Goal: Information Seeking & Learning: Learn about a topic

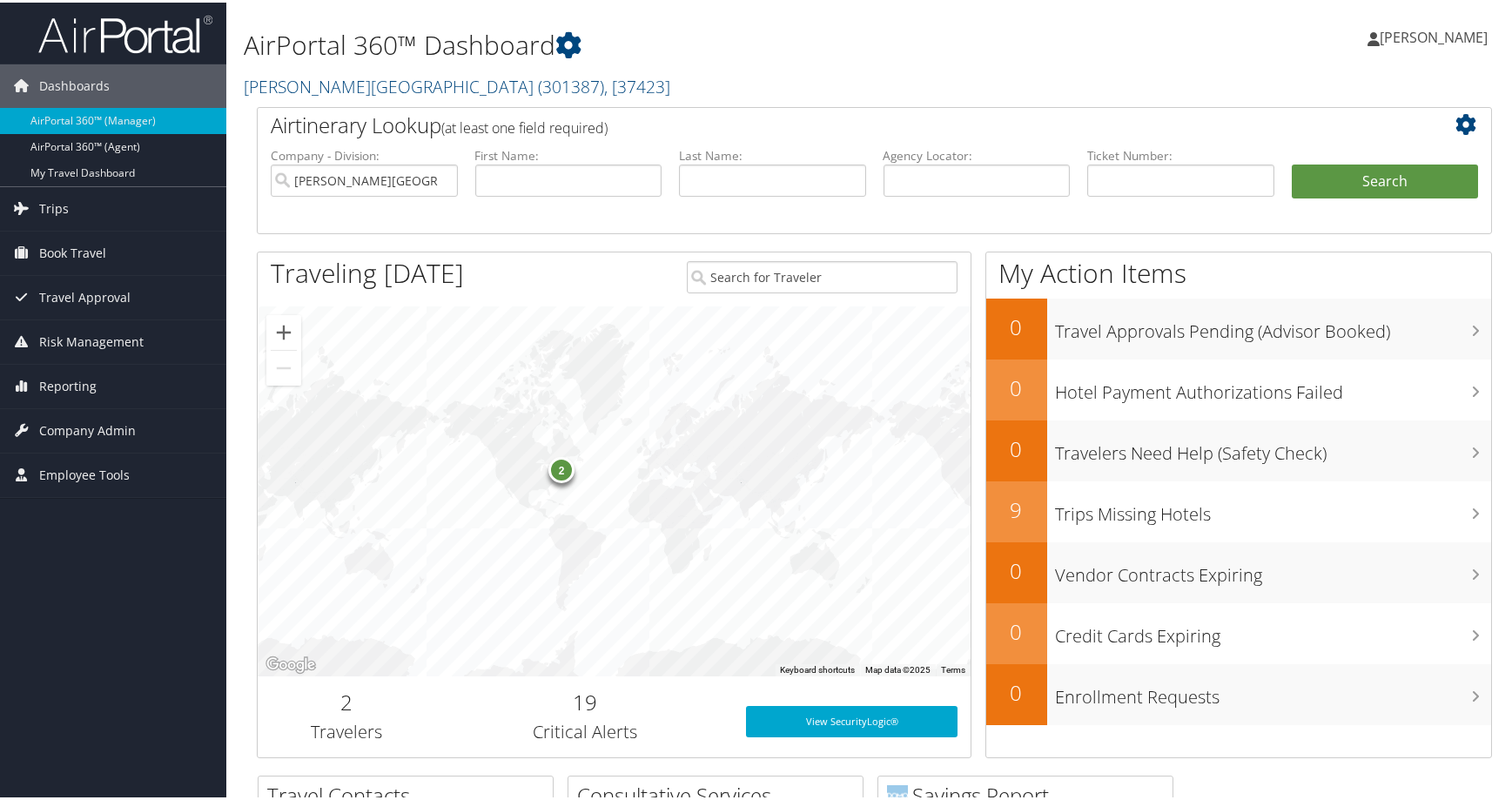
click at [906, 81] on div "AirPortal 360™ Dashboard Endicott College ( 301387 ) , [ 37423 ] Endicott Colle…" at bounding box center [663, 53] width 841 height 89
click at [152, 410] on link "Company Admin" at bounding box center [113, 429] width 226 height 44
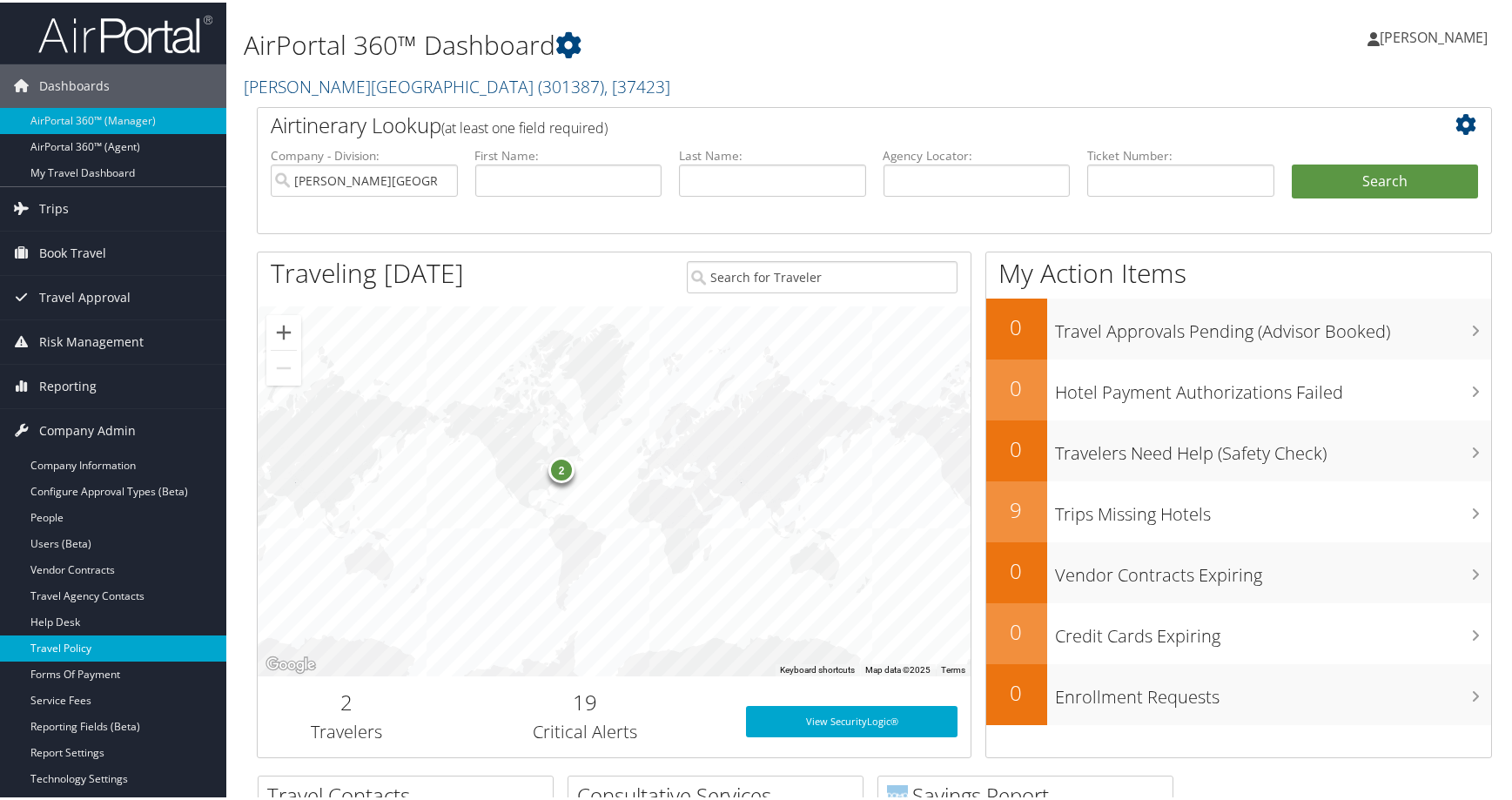
click at [74, 645] on link "Travel Policy" at bounding box center [113, 646] width 226 height 26
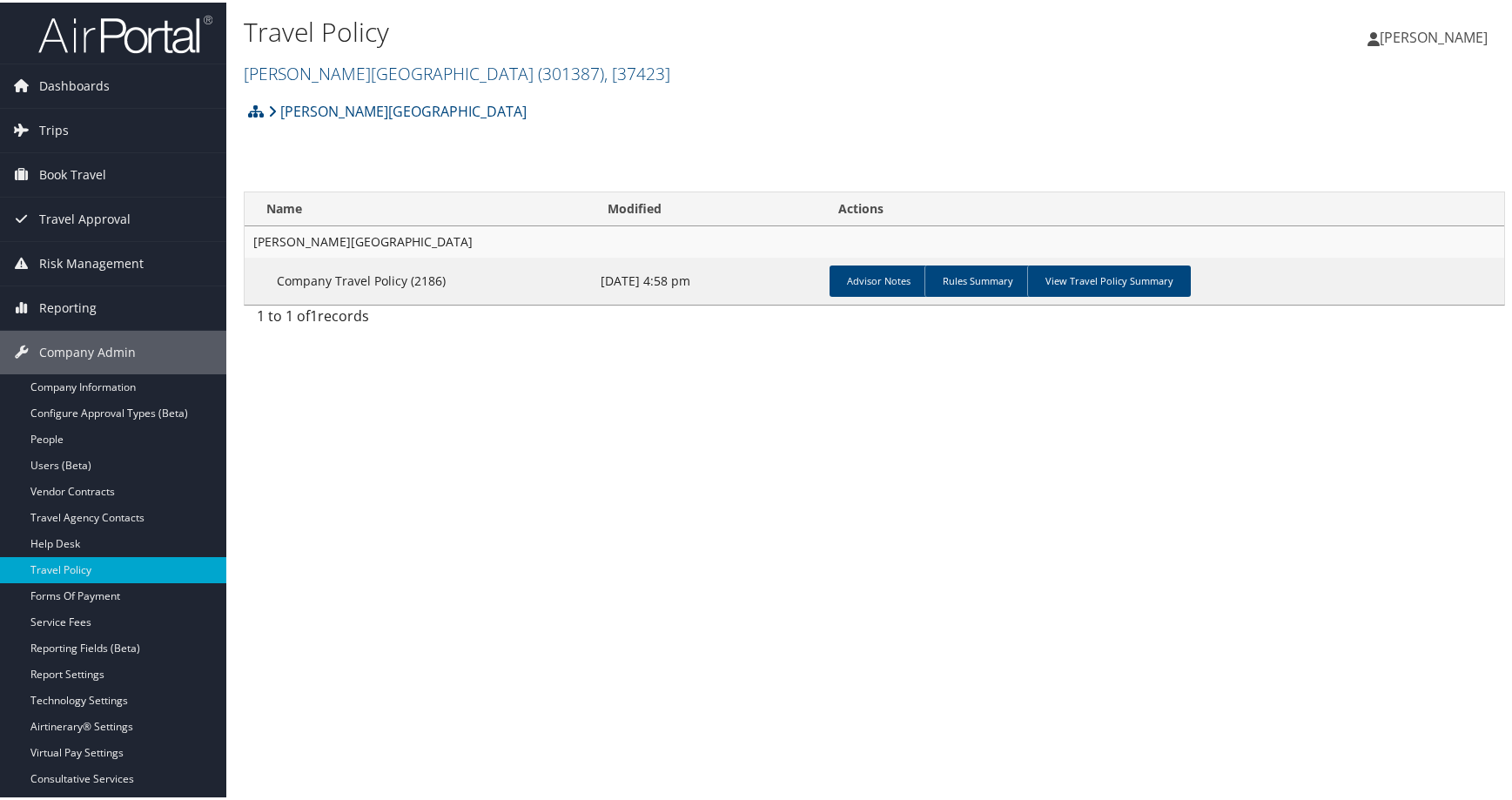
click at [674, 85] on h2 "[PERSON_NAME][GEOGRAPHIC_DATA] ( 301387 ) , [ 37423 ]" at bounding box center [663, 70] width 841 height 30
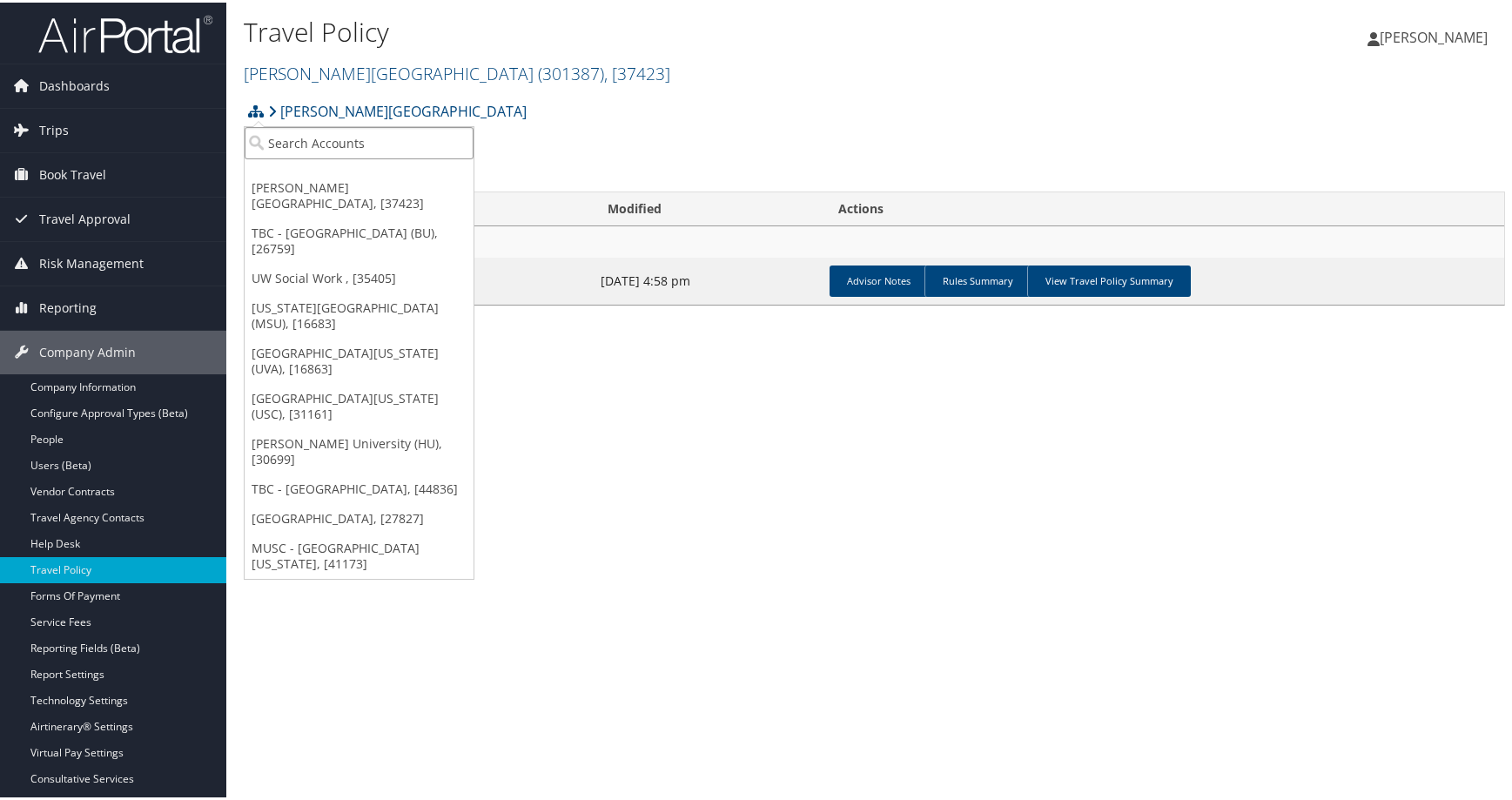
click at [332, 157] on input "search" at bounding box center [359, 141] width 229 height 32
type input "sola"
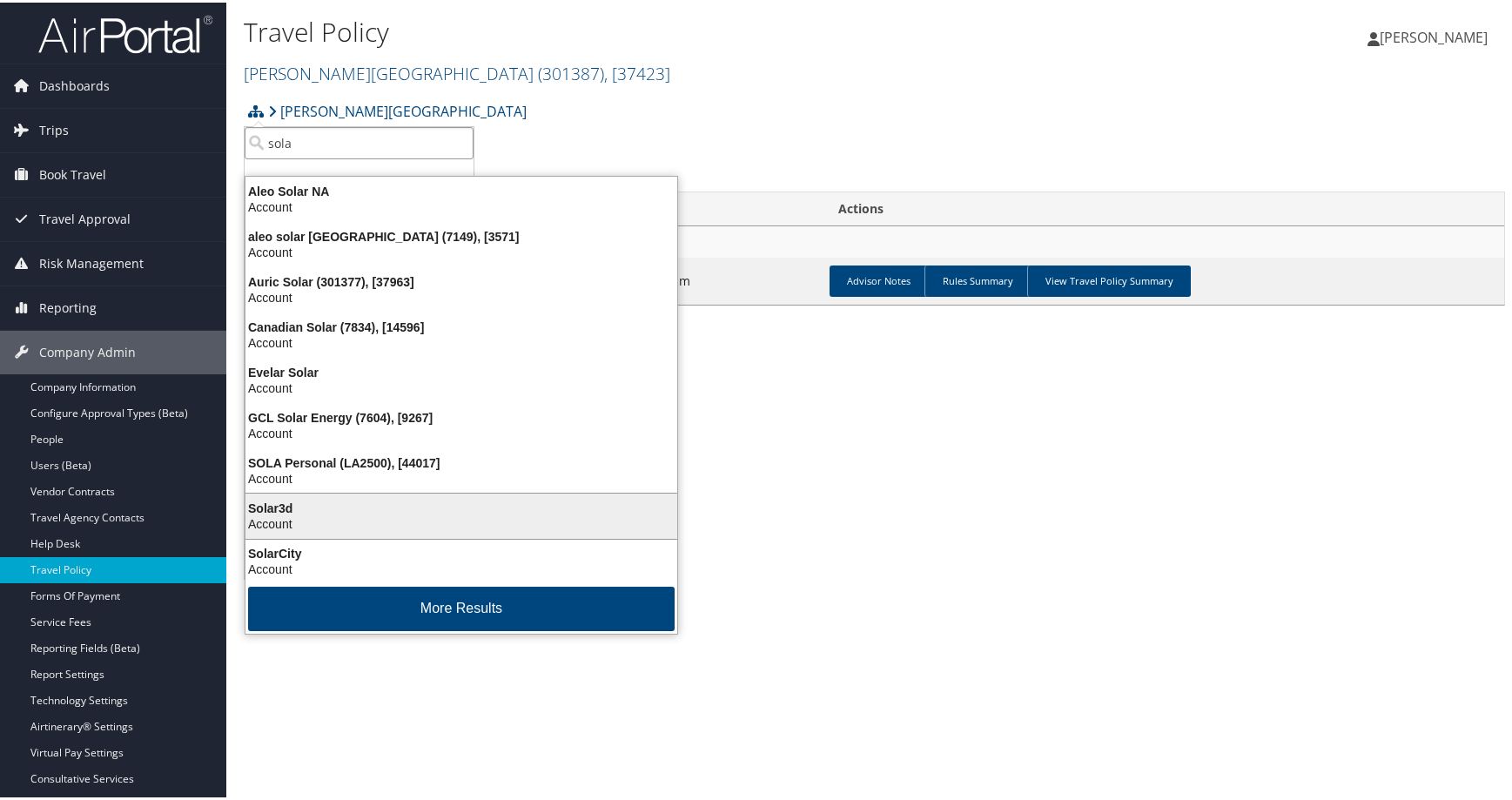
scroll to position [171, 0]
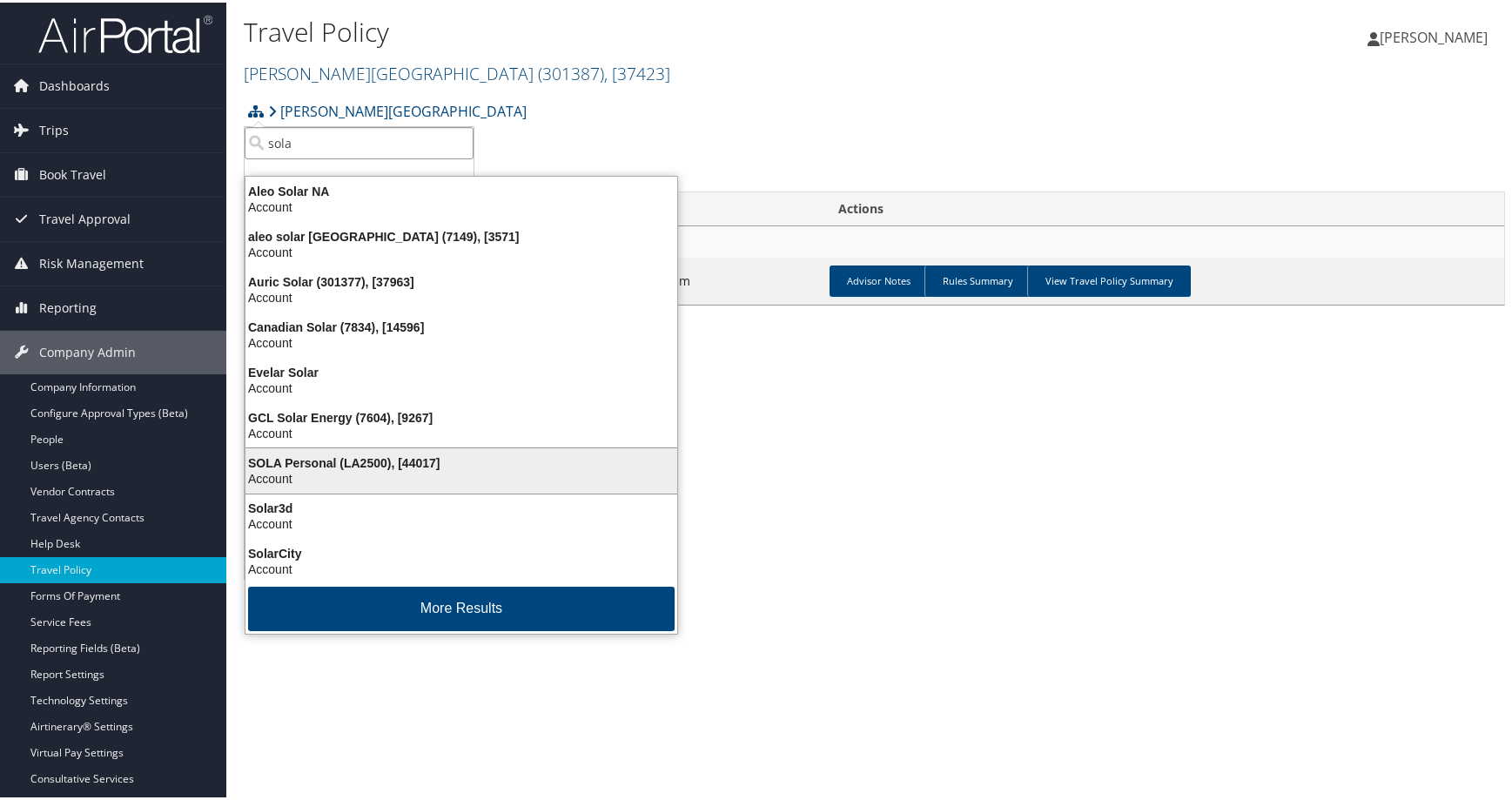
click at [344, 453] on div "SOLA Personal (LA2500), [44017]" at bounding box center [462, 461] width 453 height 16
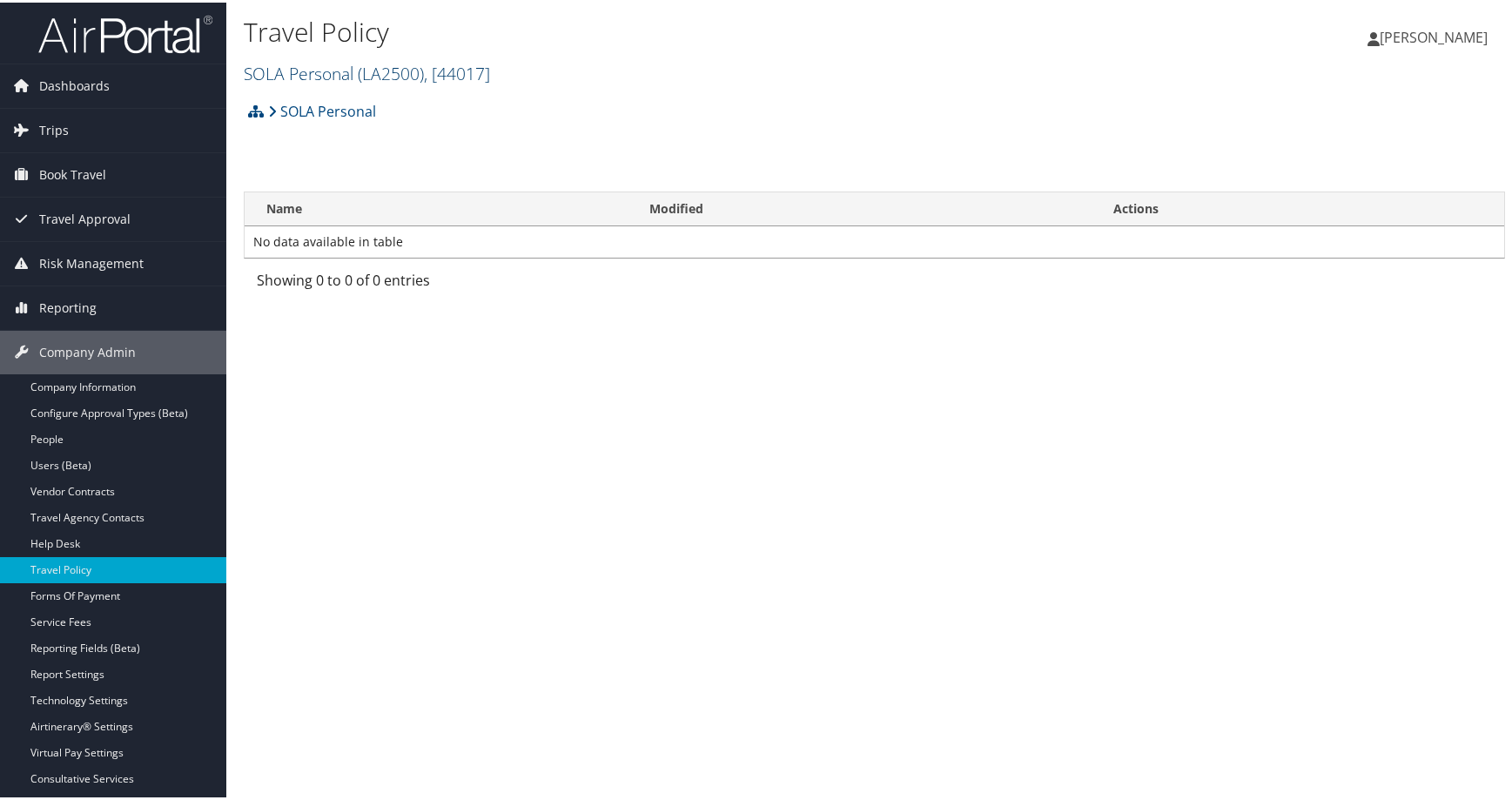
click at [490, 83] on span ", [ 44017 ]" at bounding box center [457, 71] width 66 height 24
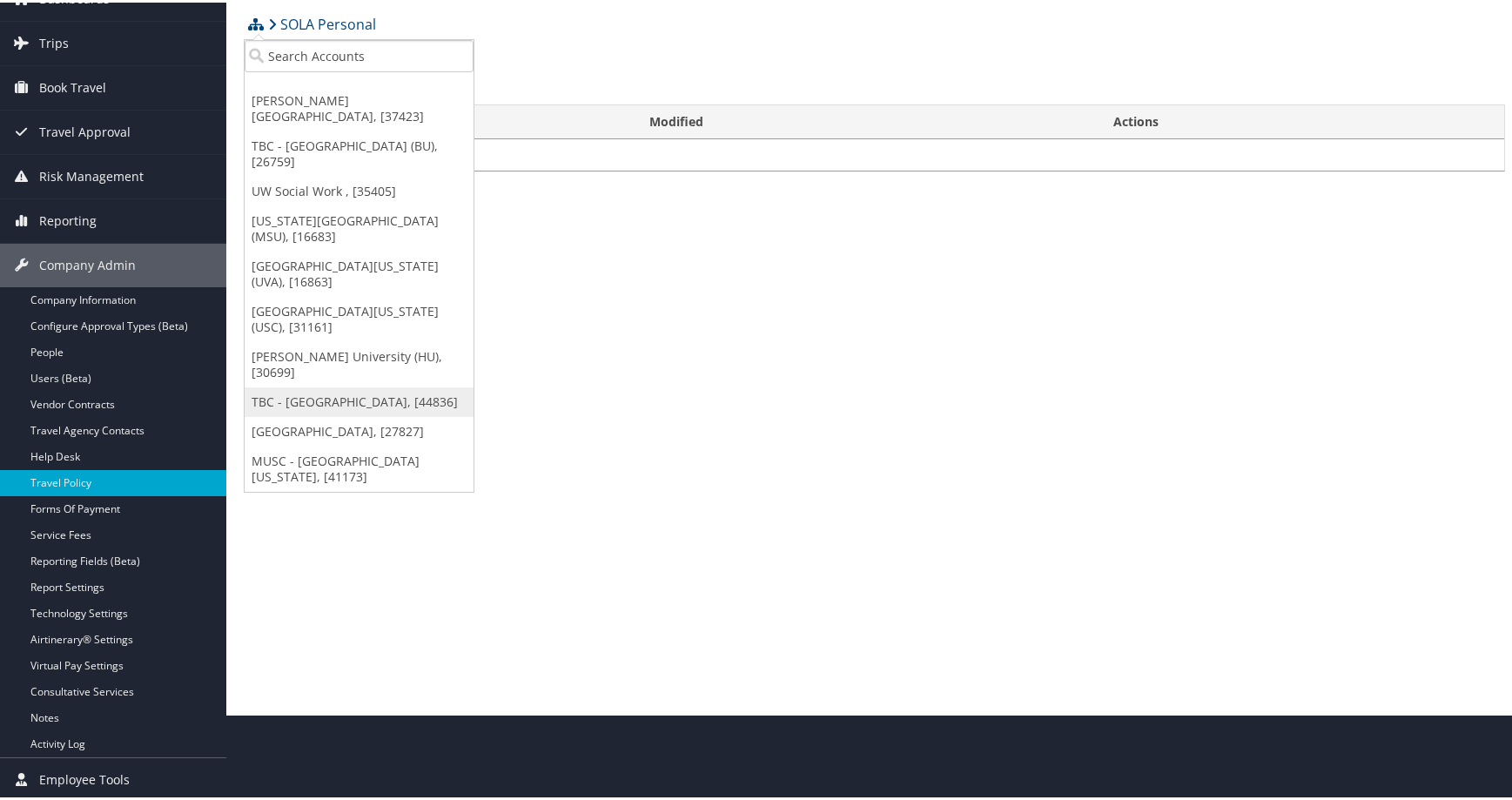
scroll to position [120, 0]
click at [339, 45] on input "search" at bounding box center [359, 54] width 229 height 32
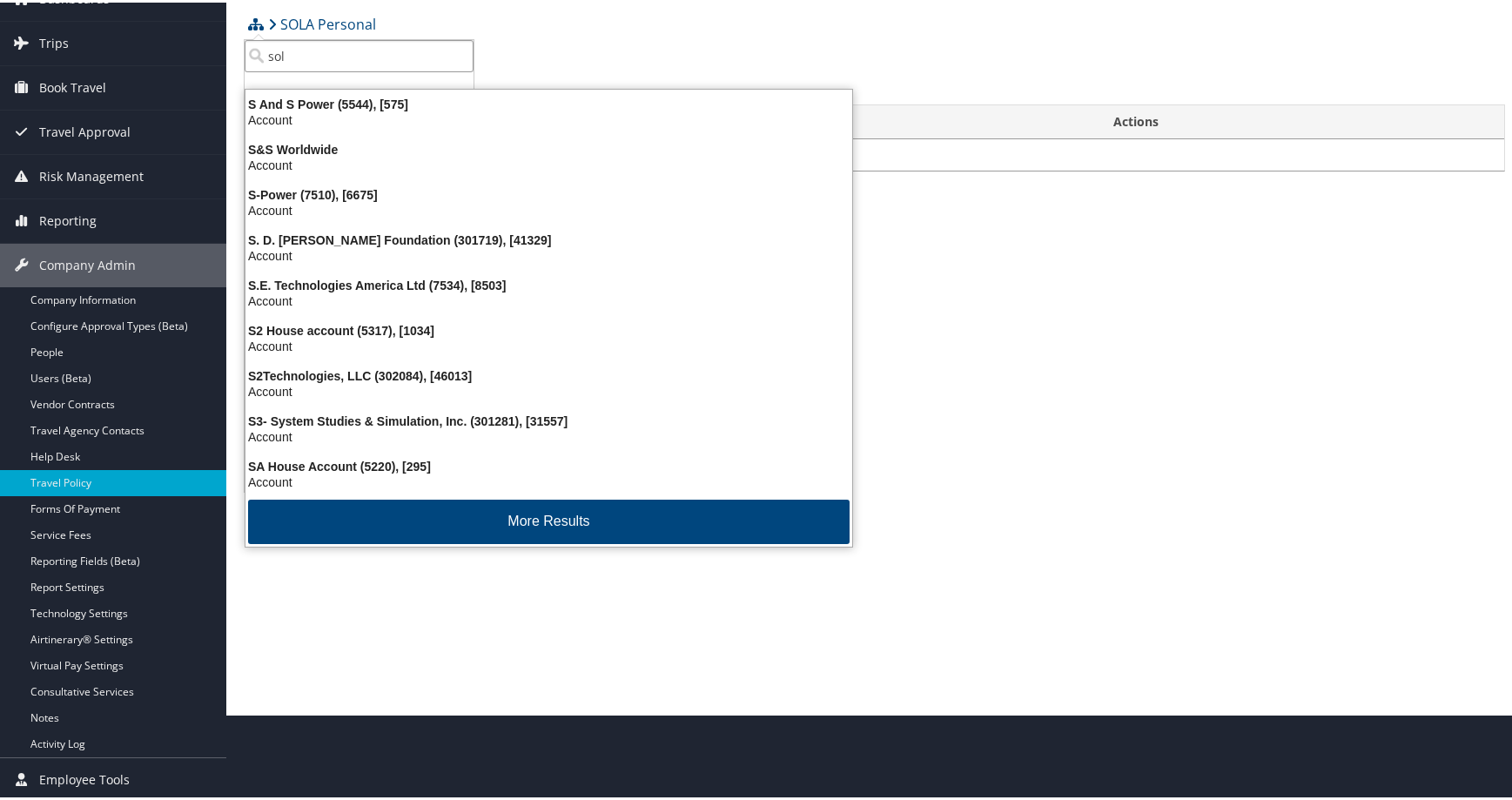
type input "sola"
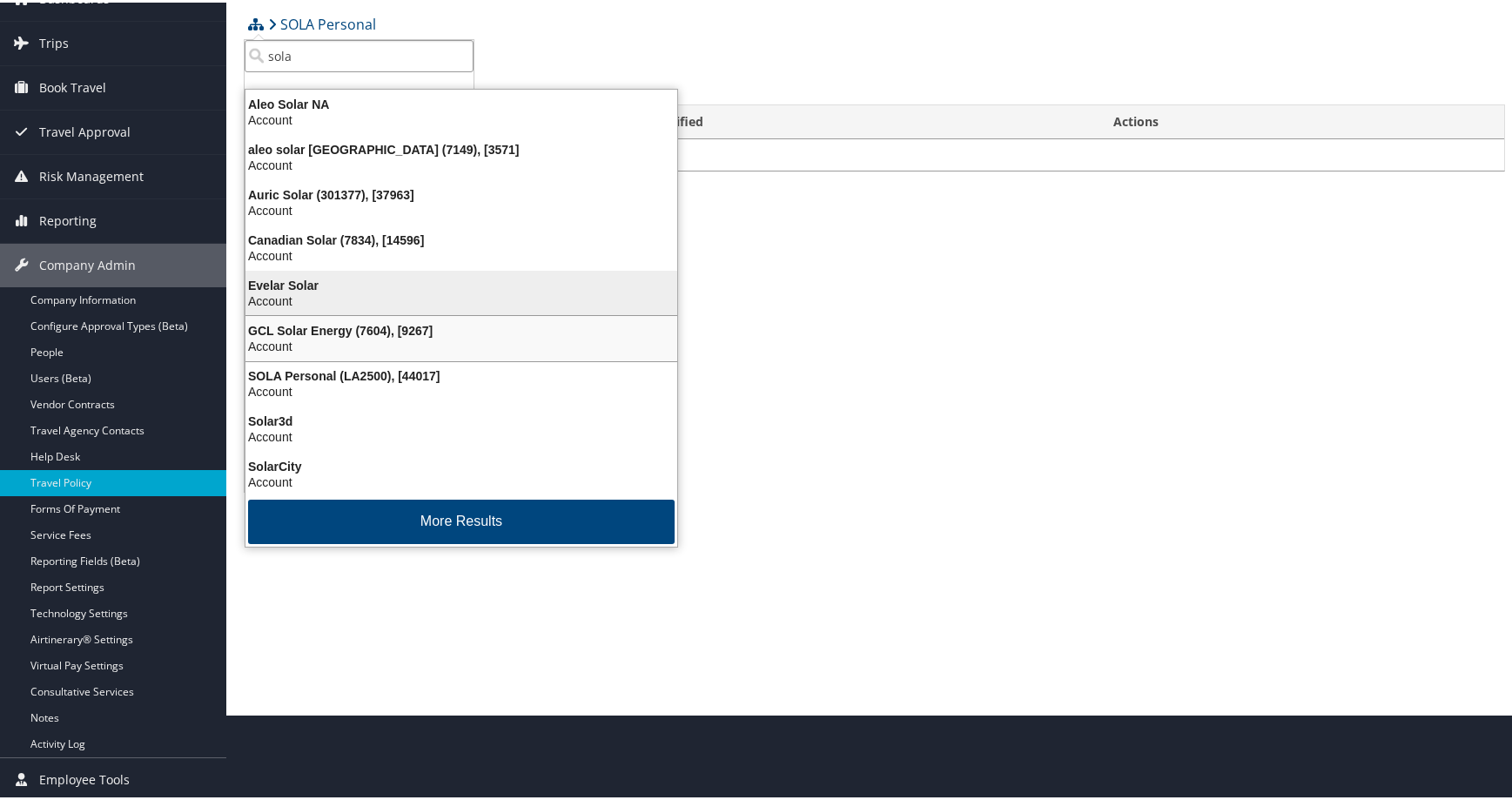
scroll to position [0, 0]
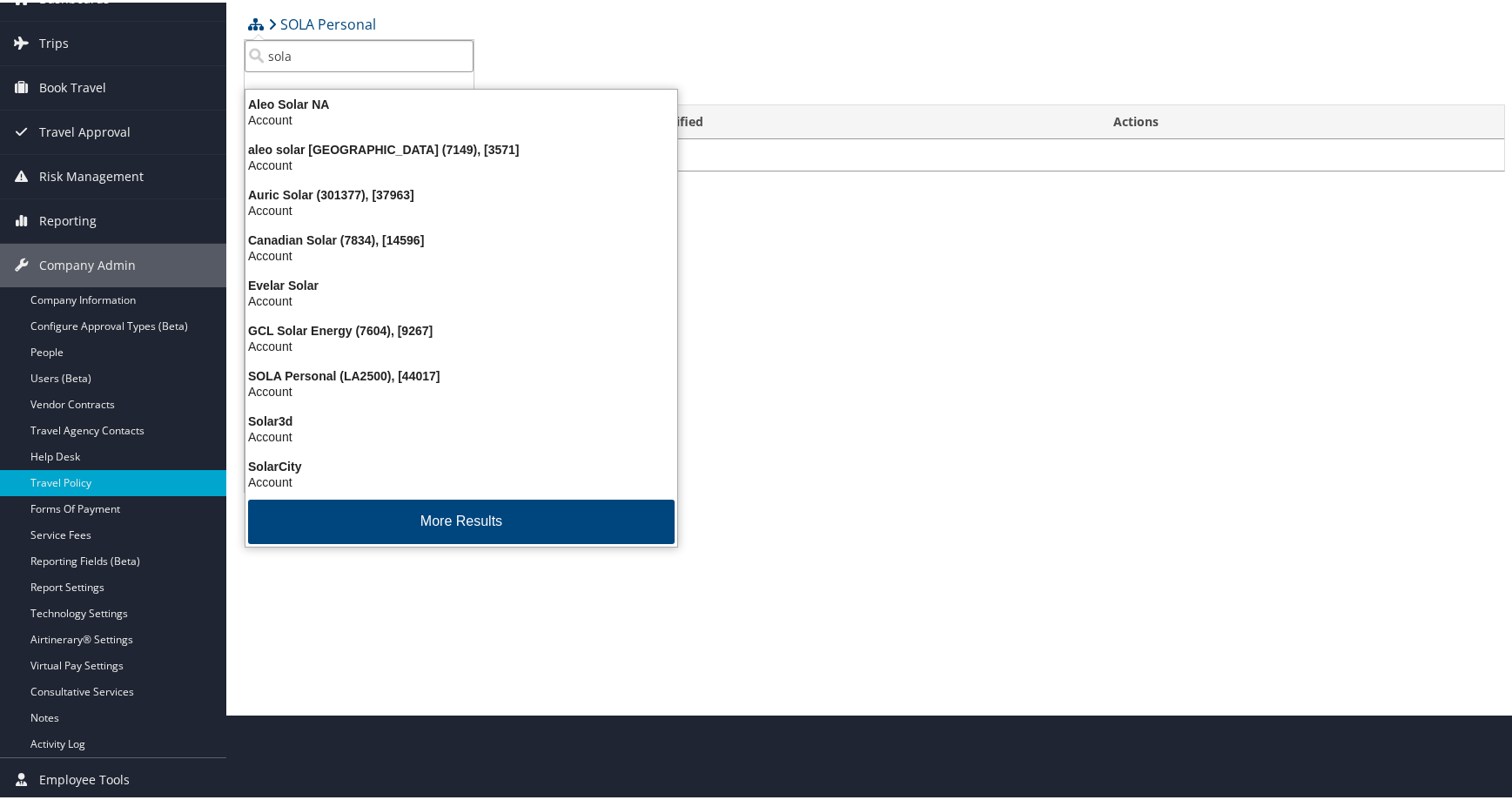
drag, startPoint x: 355, startPoint y: 15, endPoint x: 256, endPoint y: 34, distance: 100.8
click at [256, 38] on input "sola" at bounding box center [359, 54] width 229 height 32
type input "lsu"
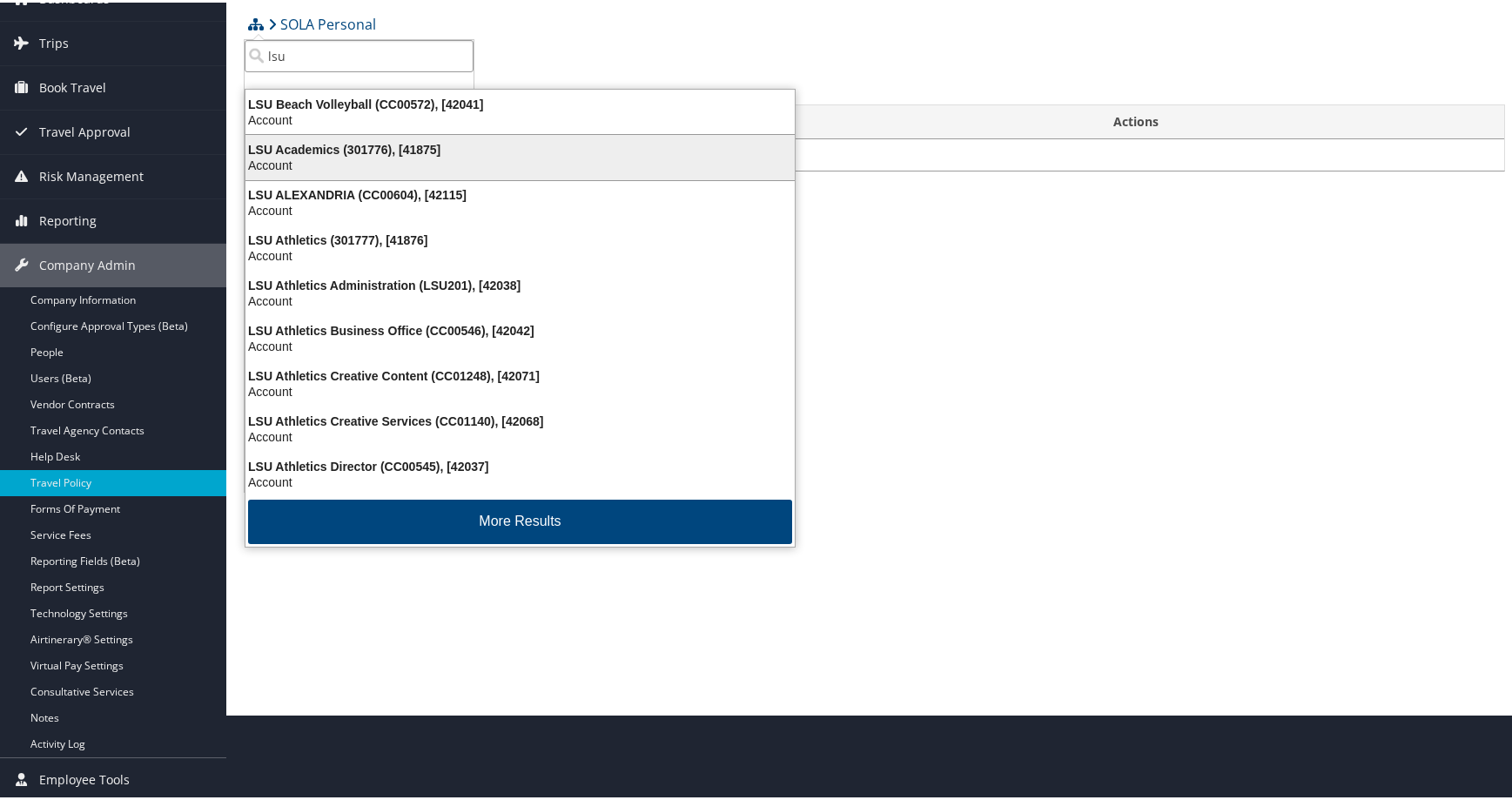
click at [392, 155] on div "Account" at bounding box center [521, 163] width 570 height 16
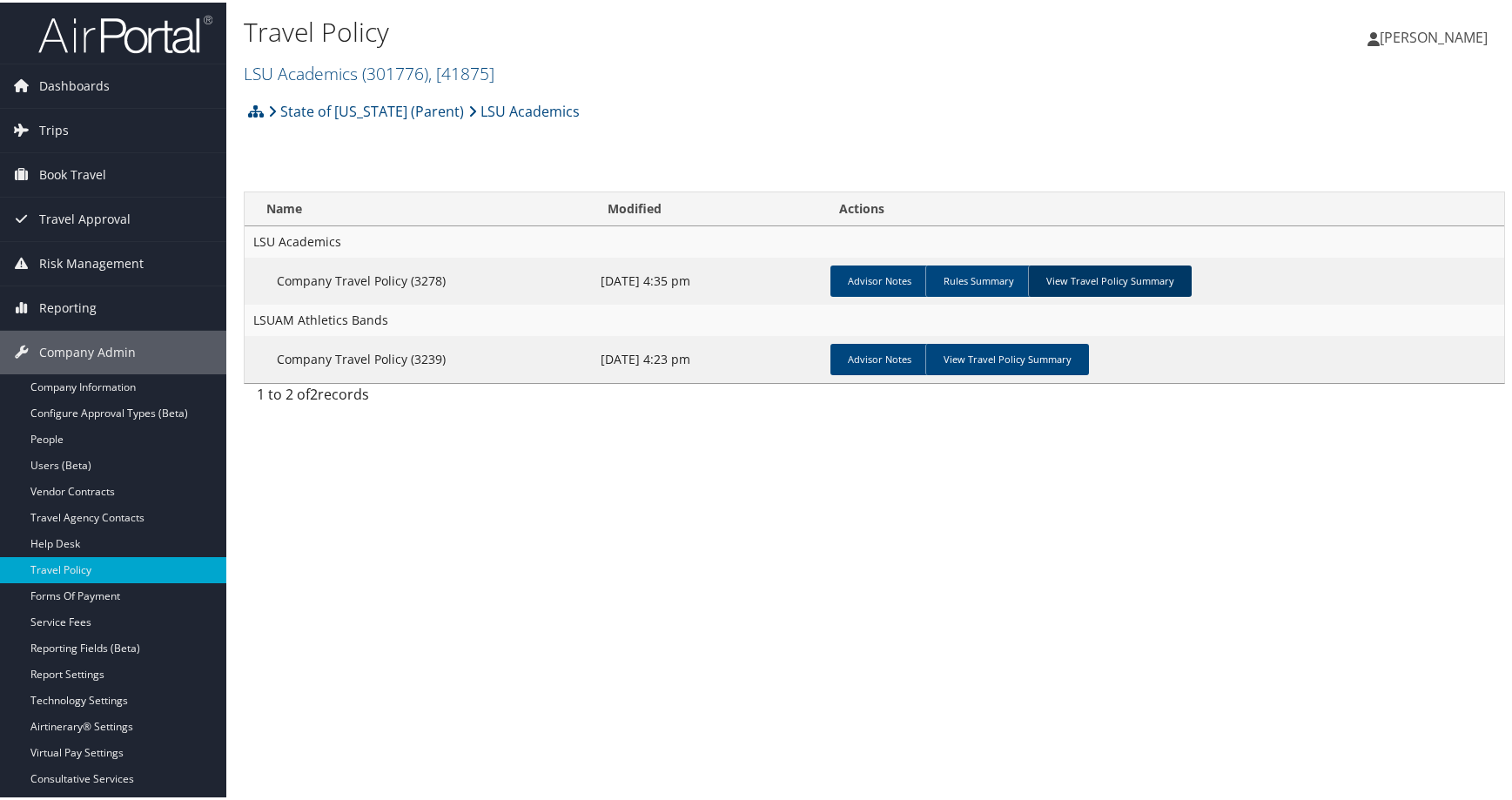
click at [1192, 294] on link "View Travel Policy Summary" at bounding box center [1110, 278] width 164 height 31
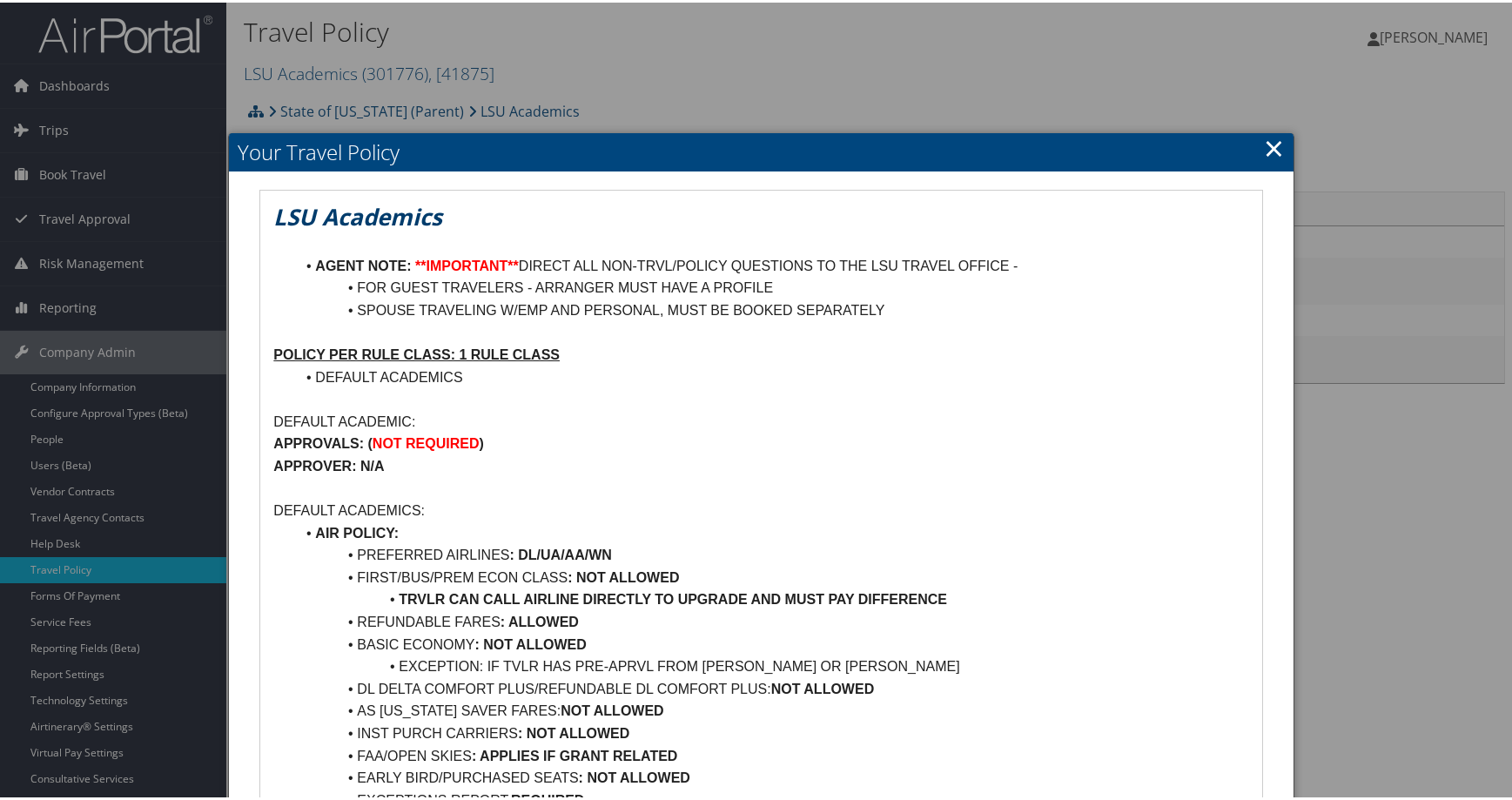
click at [649, 476] on p "APPROVER: N/A" at bounding box center [761, 464] width 975 height 23
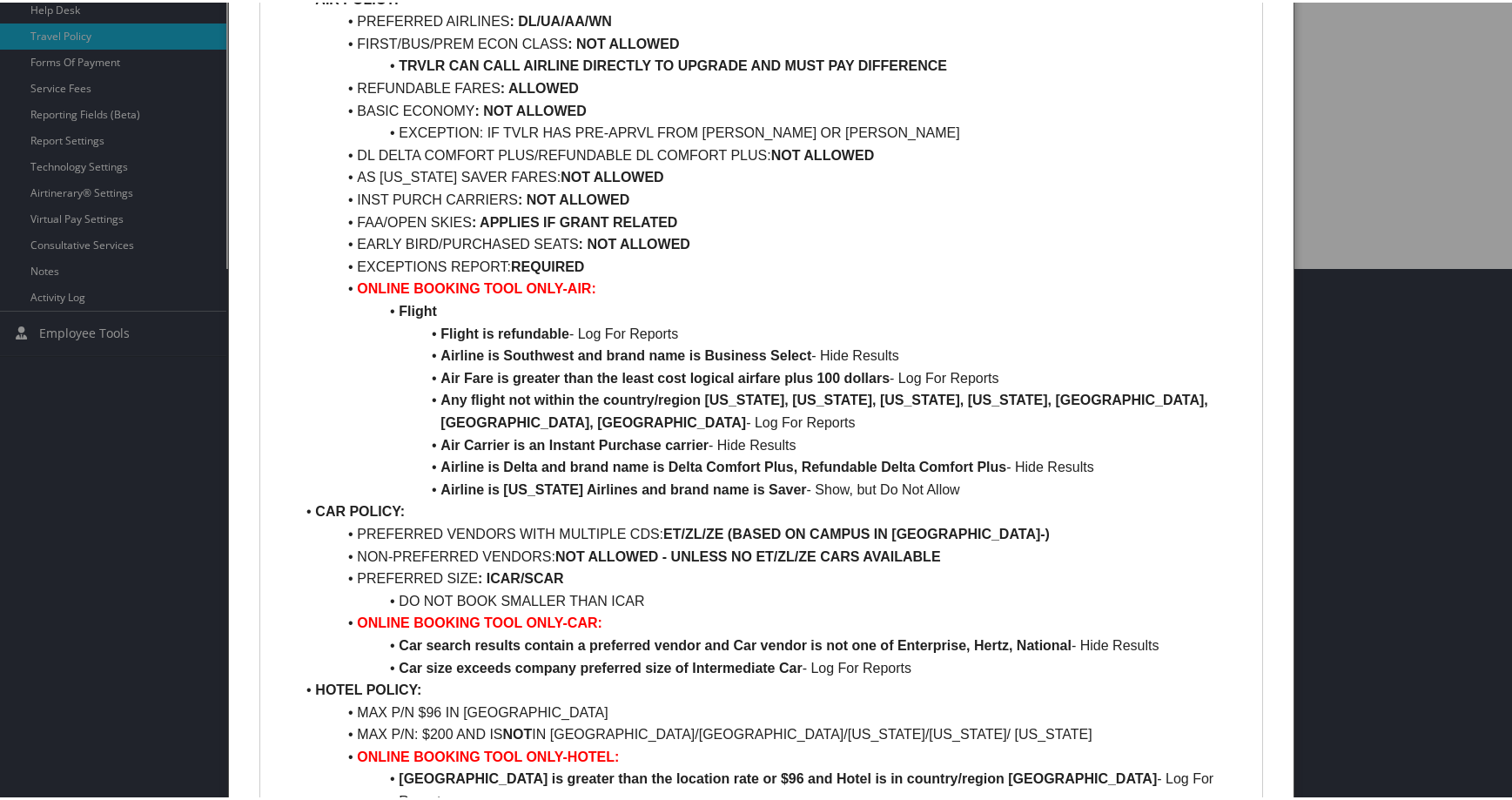
scroll to position [523, 0]
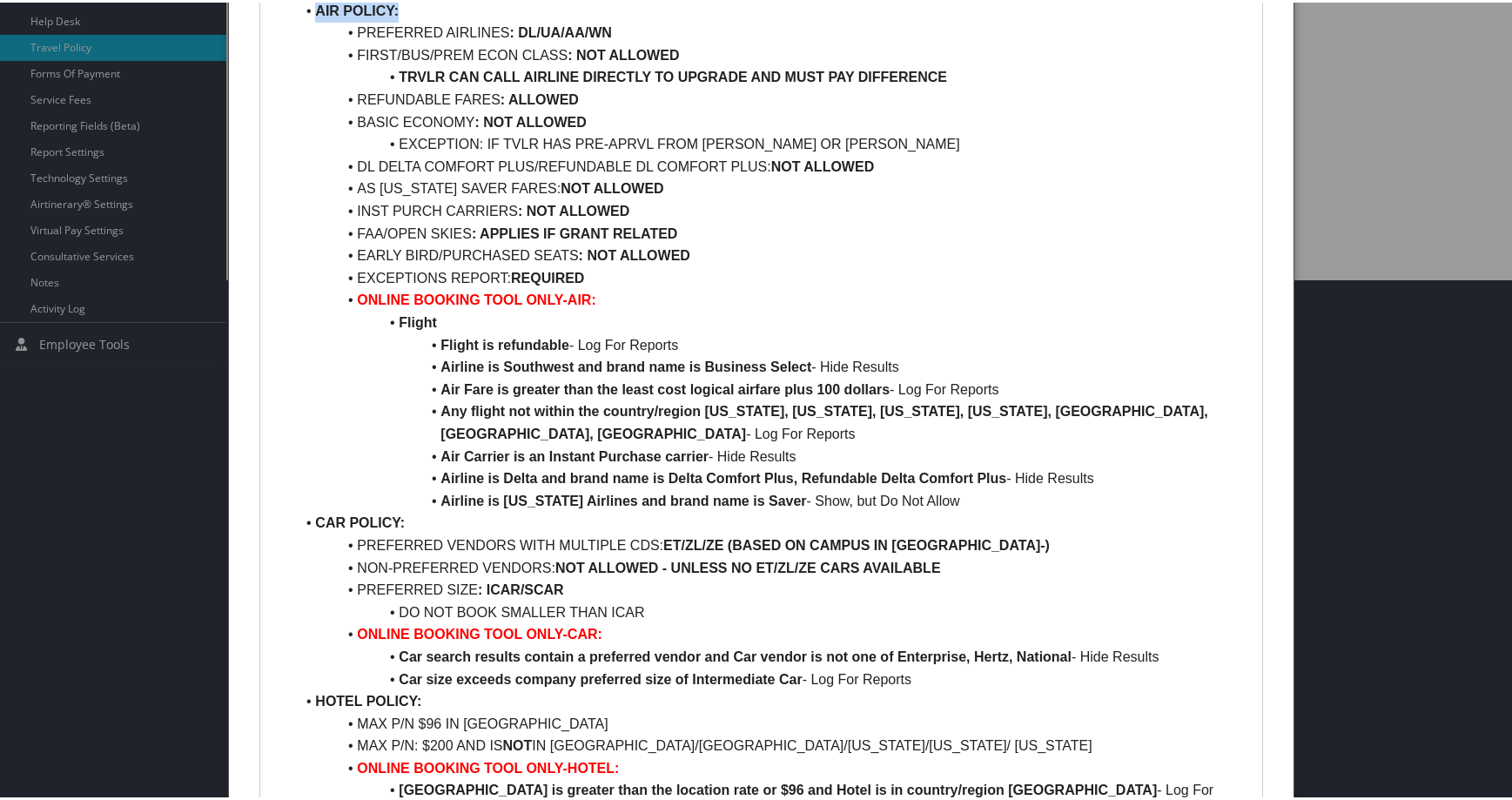
drag, startPoint x: 506, startPoint y: 213, endPoint x: 325, endPoint y: 214, distance: 181.0
click at [325, 20] on li "AIR POLICY:" at bounding box center [771, 8] width 954 height 23
copy strong "AIR POLICY:"
click at [426, 86] on li "TRVLR CAN CALL AIRLINE DIRECTLY TO UPGRADE AND MUST PAY DIFFERENCE" at bounding box center [771, 75] width 954 height 23
click at [627, 86] on li "TRVLR CAN CALL AIRLINE DIRECTLY TO UPGRADE AND MUST PAY DIFFERENCE" at bounding box center [771, 75] width 954 height 23
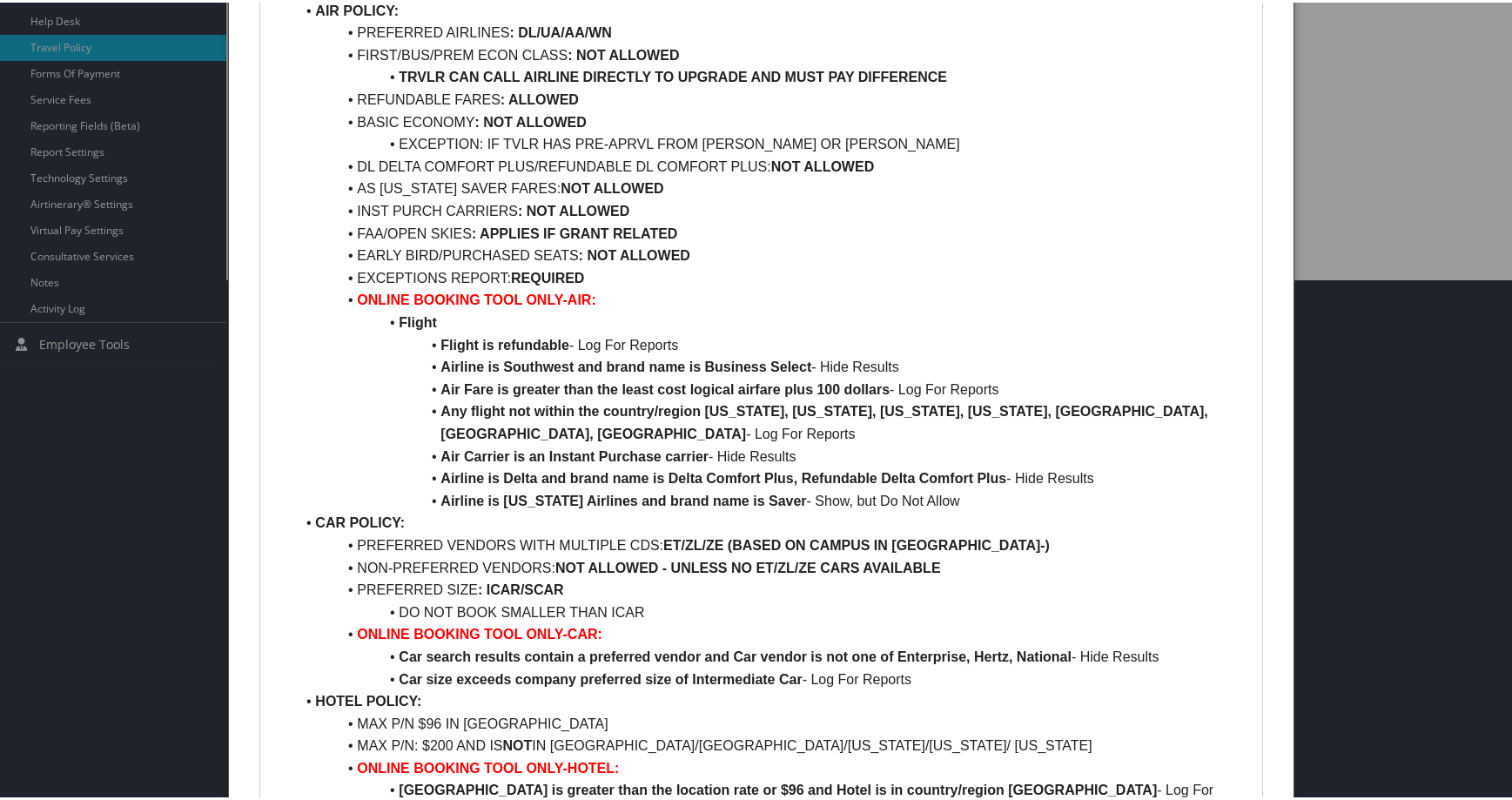
click at [640, 86] on li "TRVLR CAN CALL AIRLINE DIRECTLY TO UPGRADE AND MUST PAY DIFFERENCE" at bounding box center [771, 75] width 954 height 23
click at [638, 86] on li "TRVLR CAN CALL AIRLINE DIRECTLY TO UPGRADE AND MUST PAY DIFFERENCE" at bounding box center [771, 75] width 954 height 23
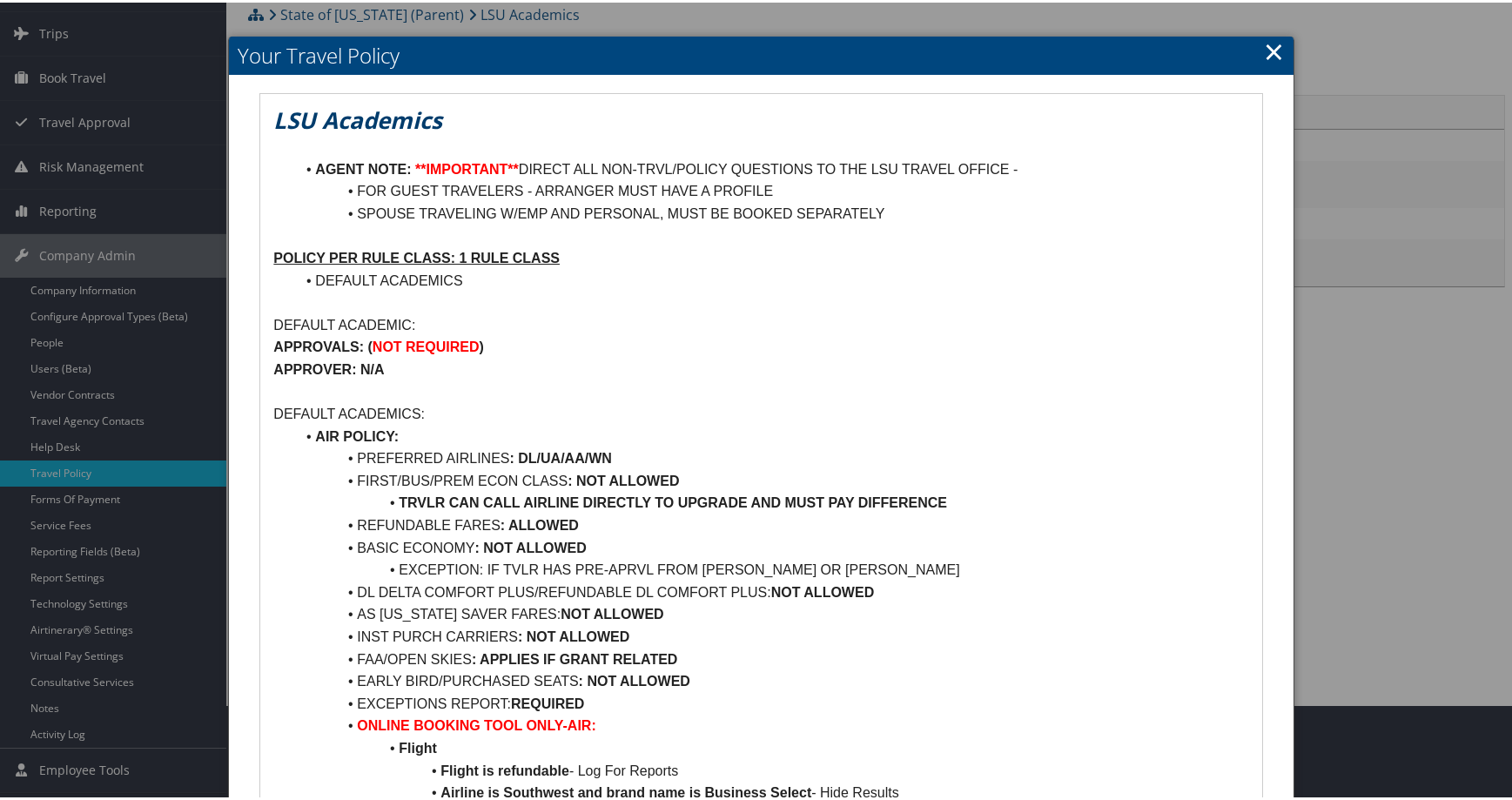
scroll to position [87, 0]
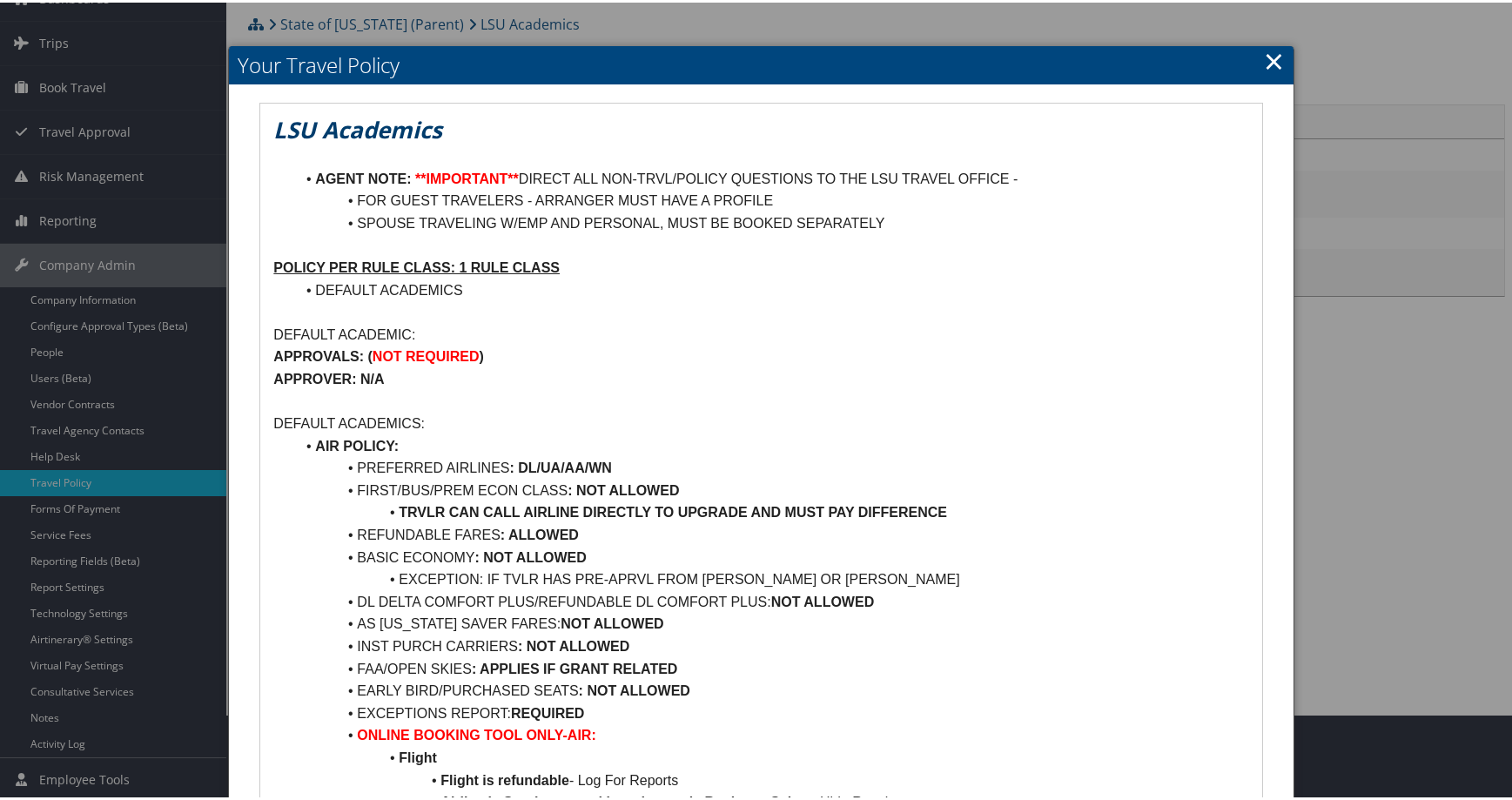
click at [1264, 76] on link "×" at bounding box center [1274, 58] width 20 height 35
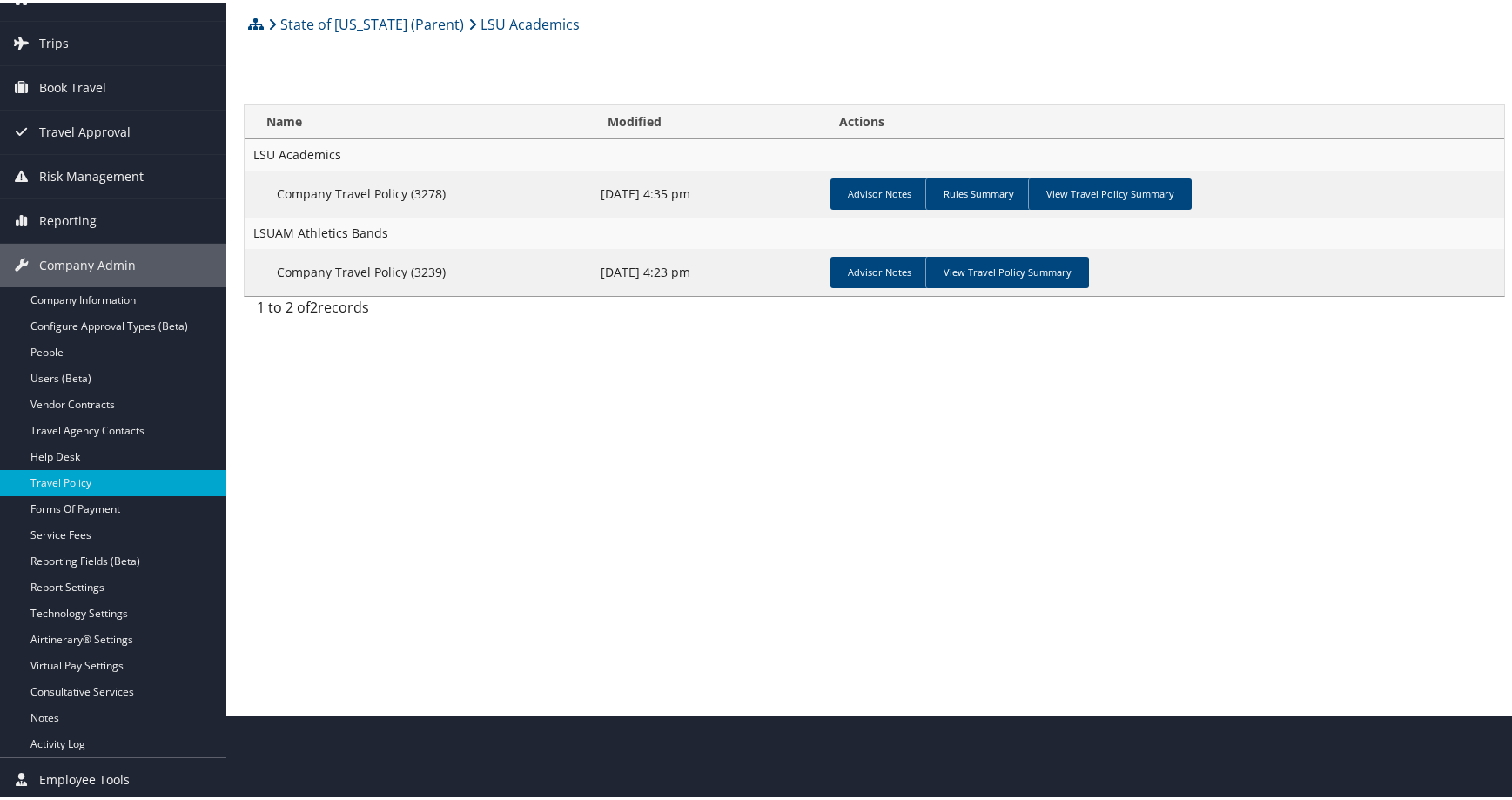
click at [738, 126] on div "State of Louisiana (Parent) LSU Academics Account Structure State of Louisiana …" at bounding box center [874, 164] width 1262 height 319
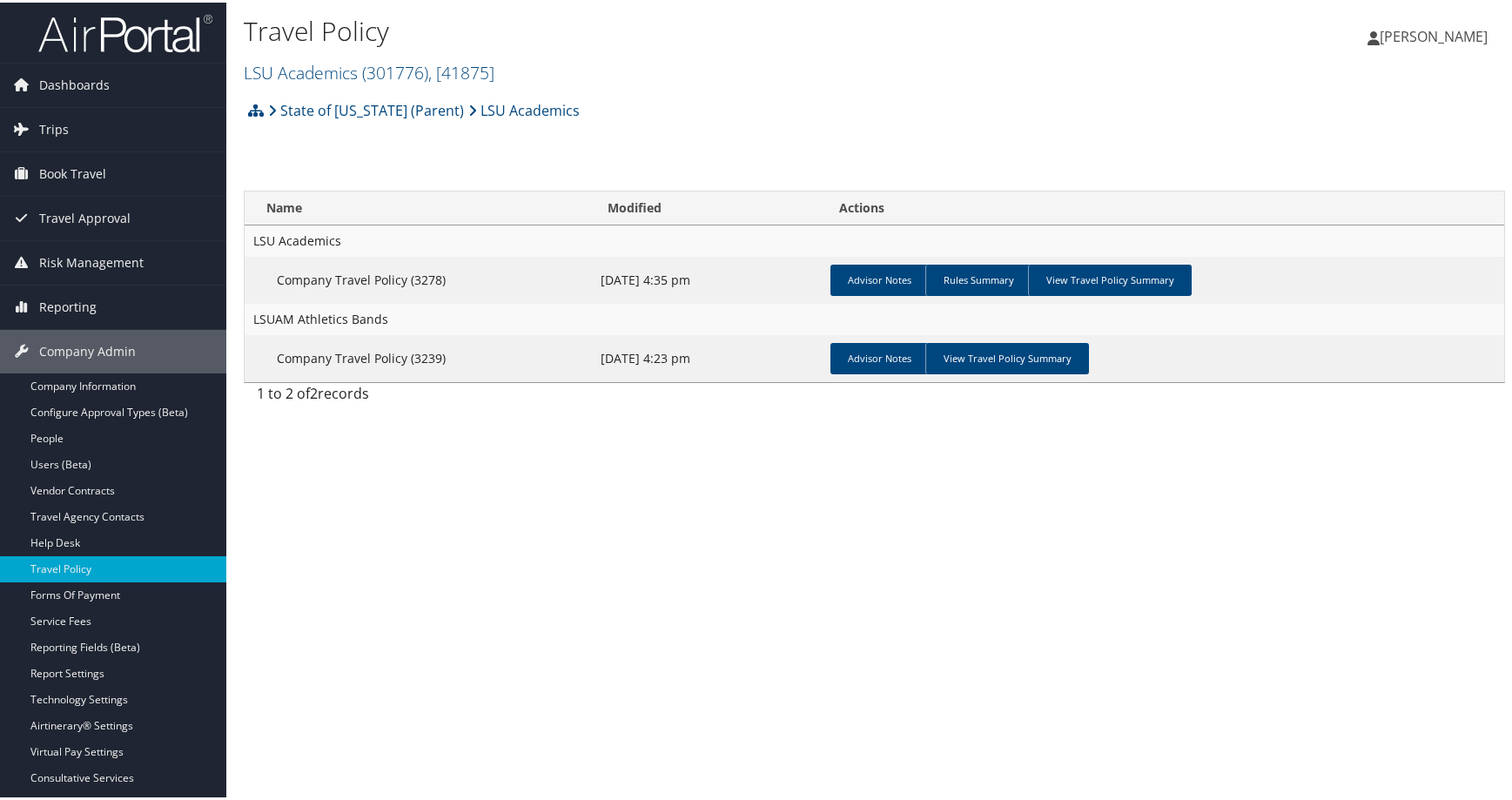
scroll to position [0, 0]
click at [579, 127] on link "LSU Academics" at bounding box center [525, 109] width 112 height 35
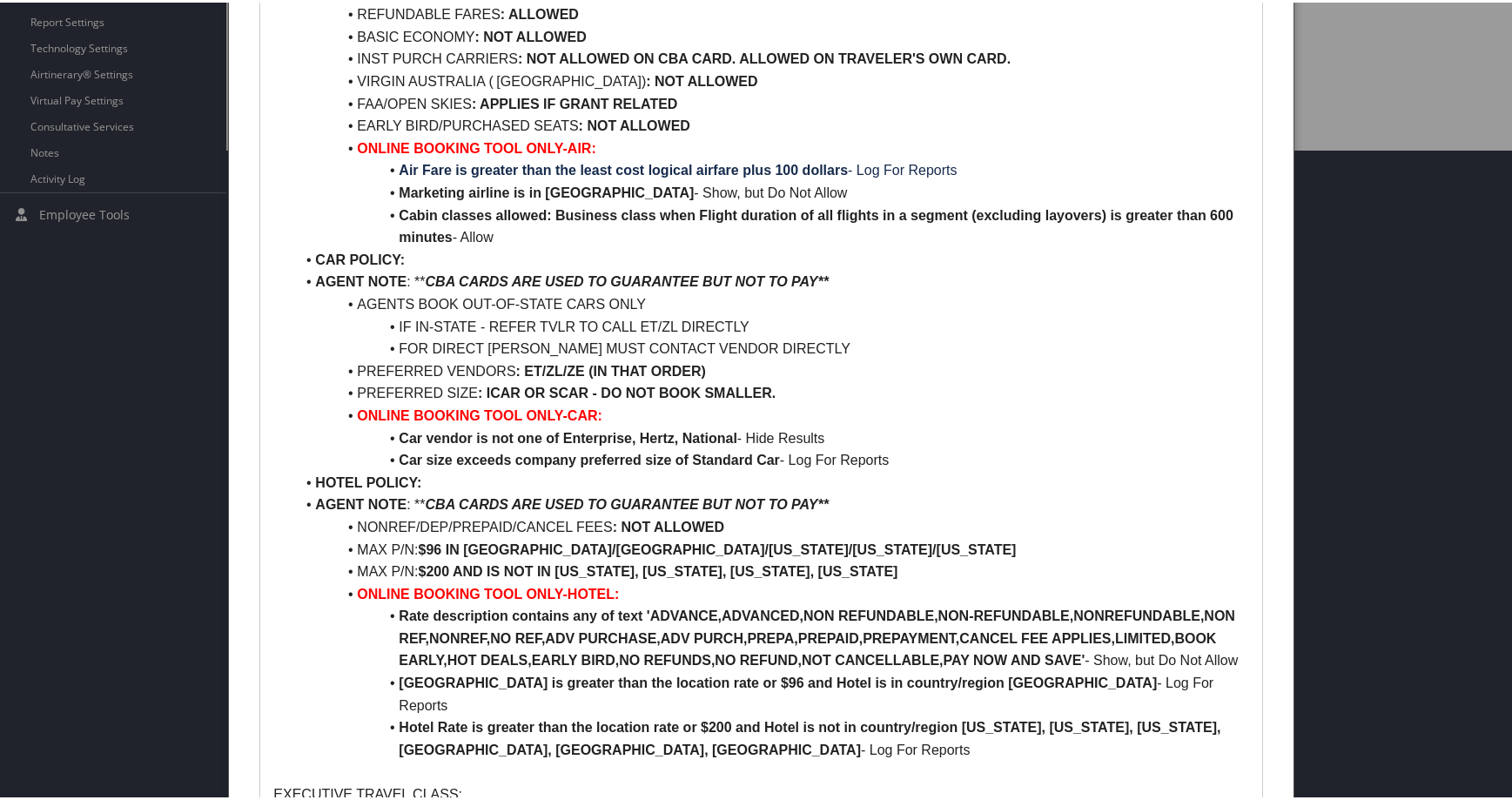
scroll to position [696, 0]
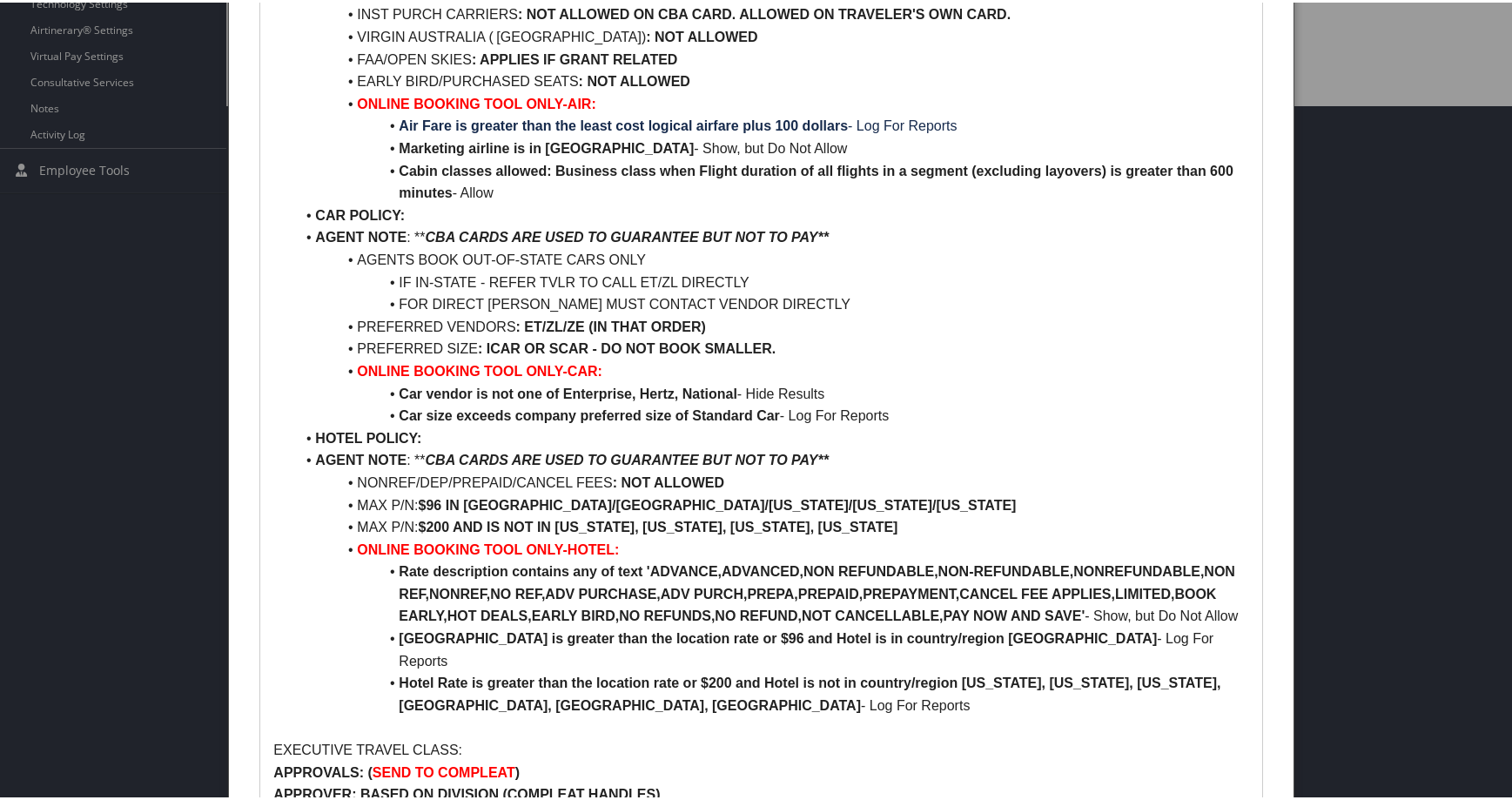
copy li "BUSINESS CLASS : ALLOWED *ONLY IF* INTL AND OVER 10HRS FOR A SINGLE FLT EXCLUDI…"
drag, startPoint x: 1187, startPoint y: 239, endPoint x: 417, endPoint y: 215, distance: 770.4
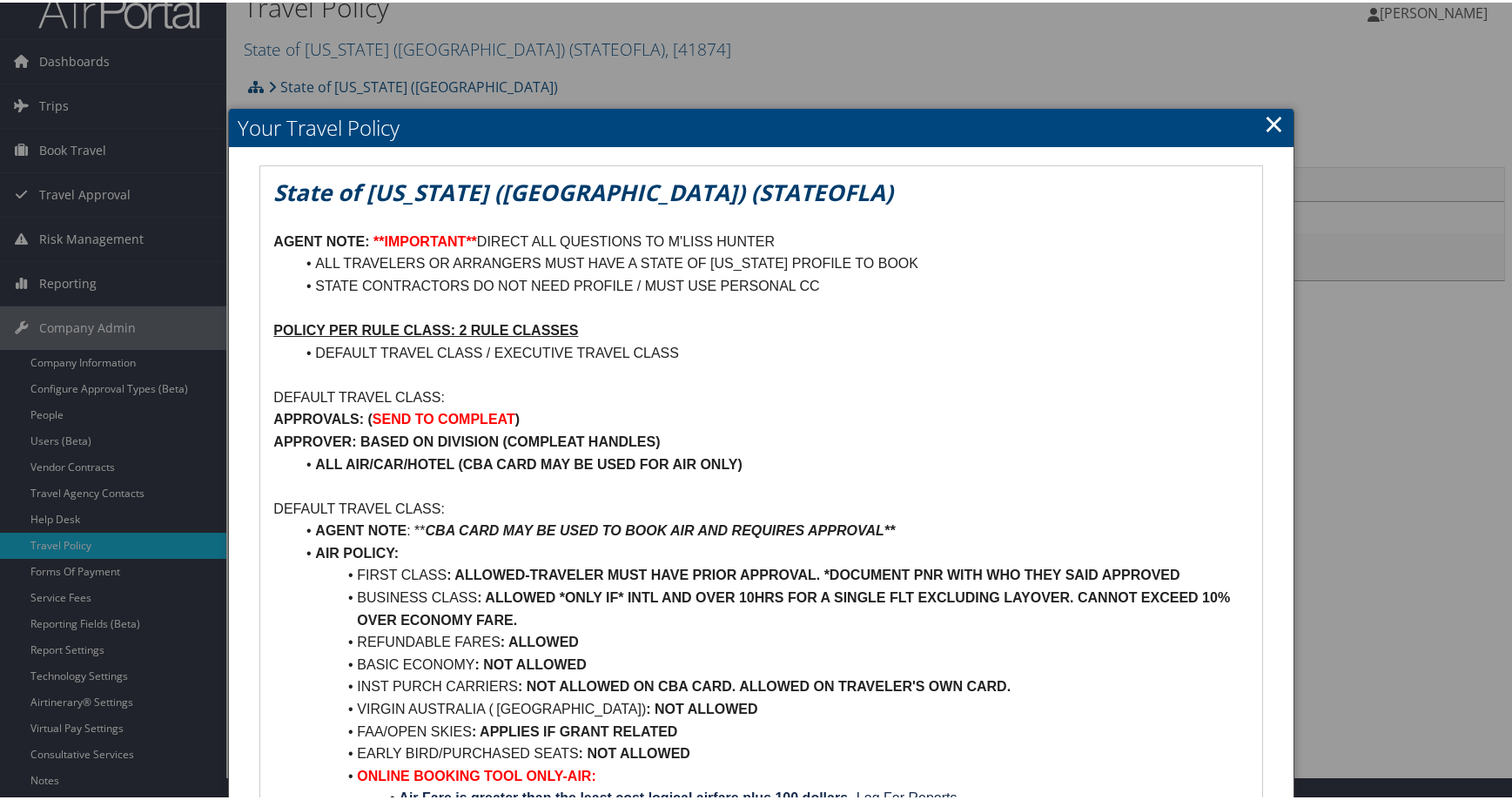
scroll to position [0, 0]
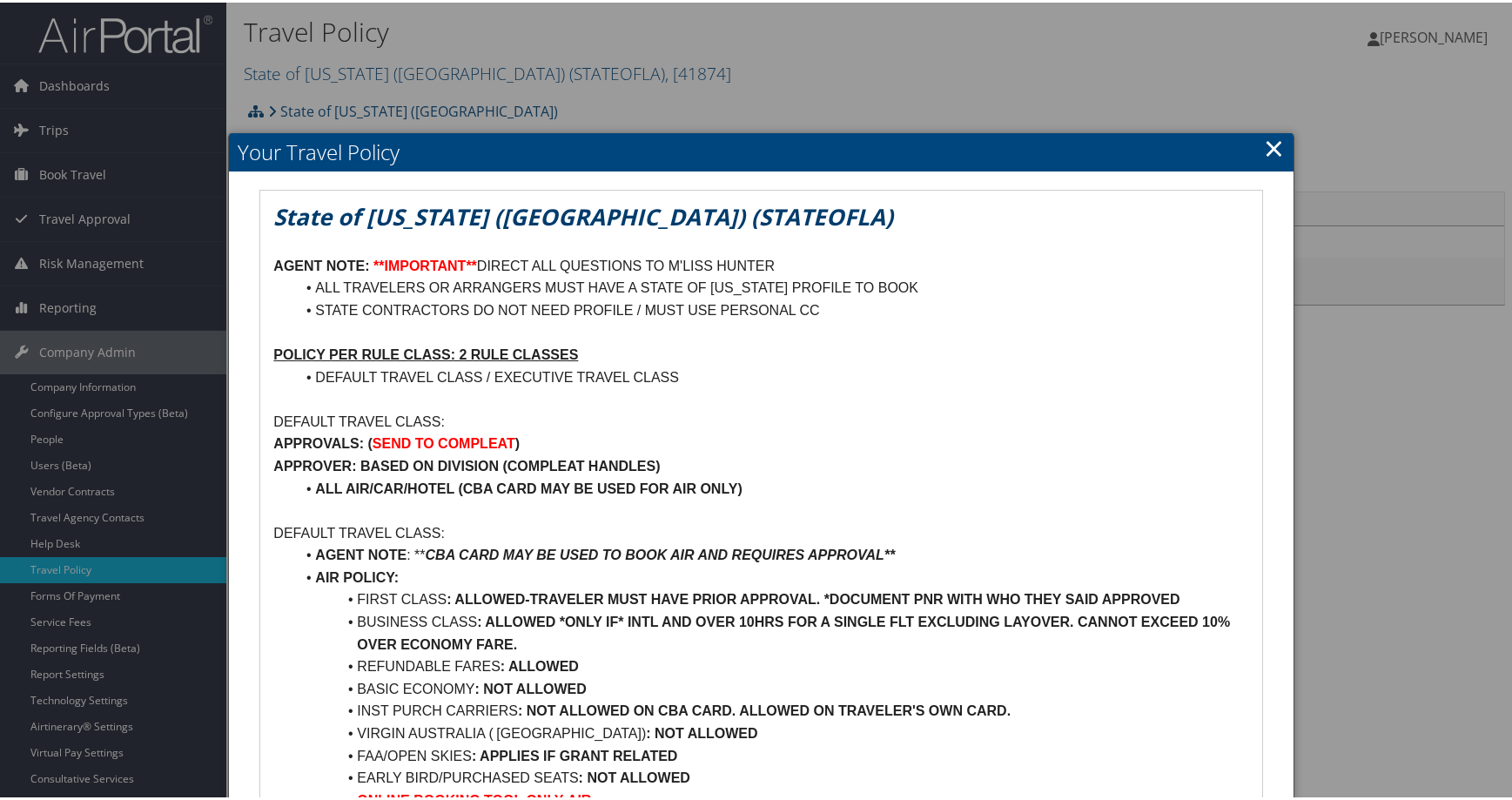
click at [1264, 161] on link "×" at bounding box center [1274, 145] width 20 height 35
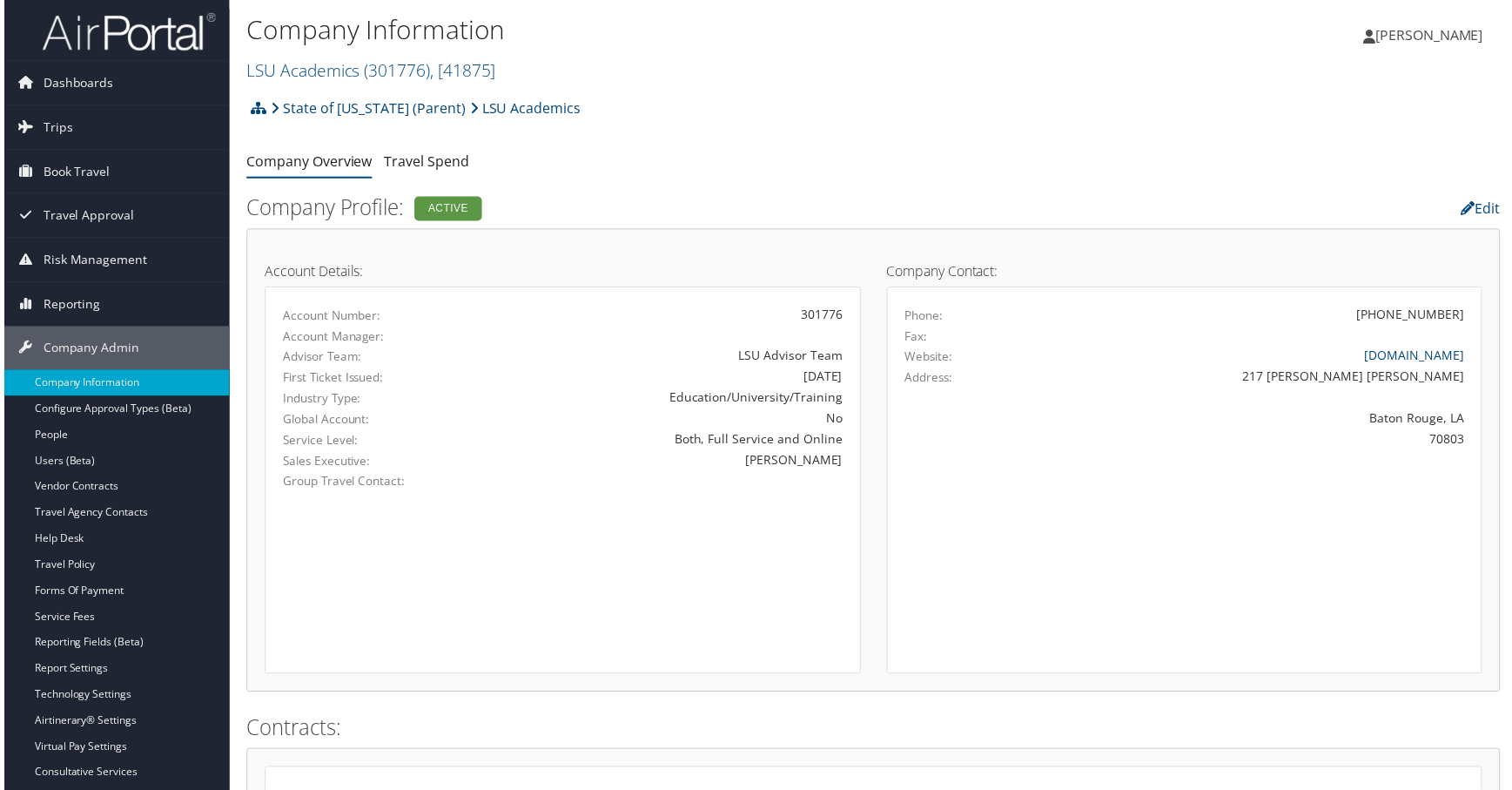
click at [667, 85] on h2 "LSU Academics ( 301776 ) , [ 41875 ]" at bounding box center [663, 70] width 841 height 30
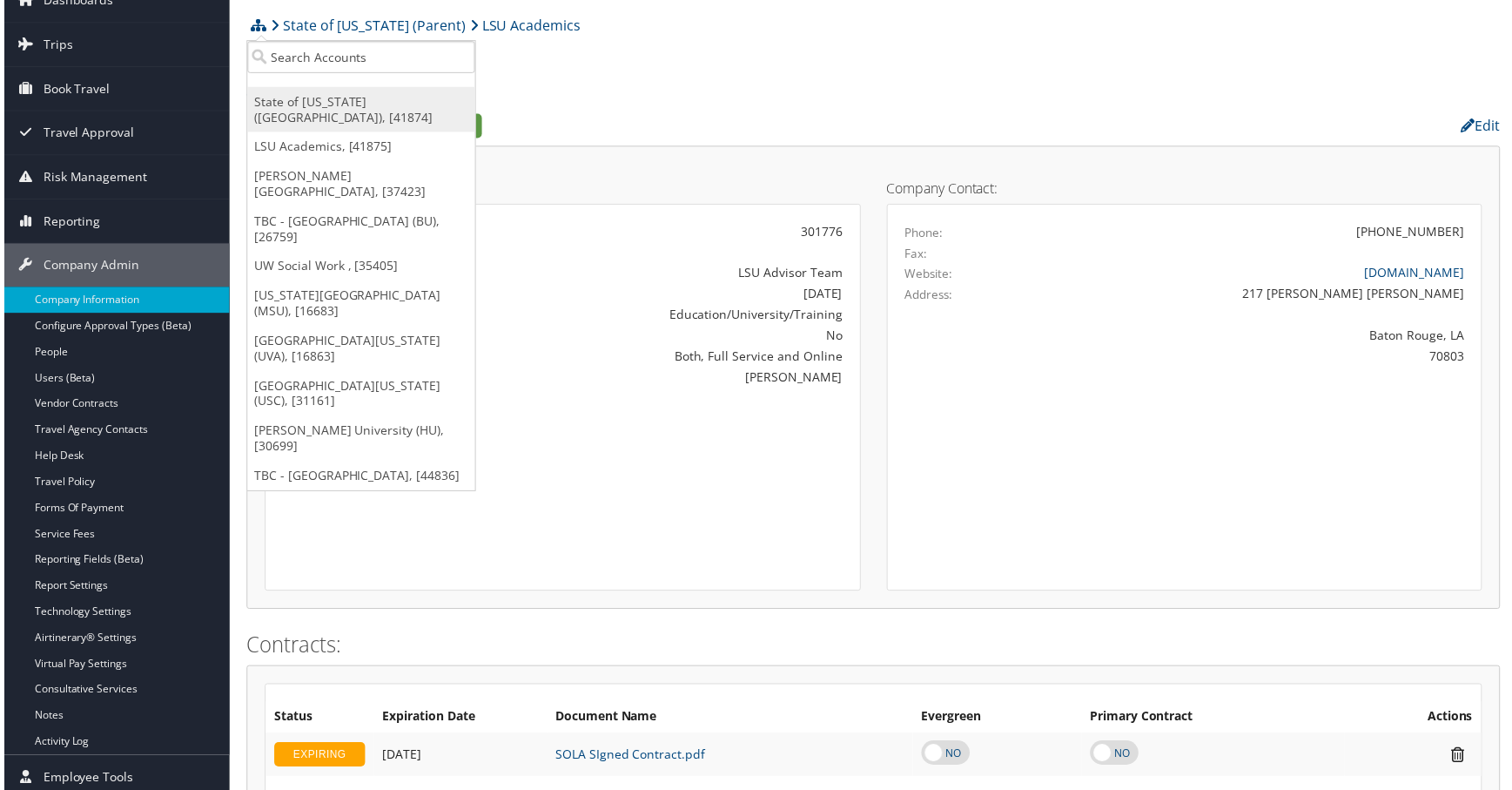
click at [382, 133] on link "State of [US_STATE] ([GEOGRAPHIC_DATA]), [41874]" at bounding box center [359, 109] width 229 height 45
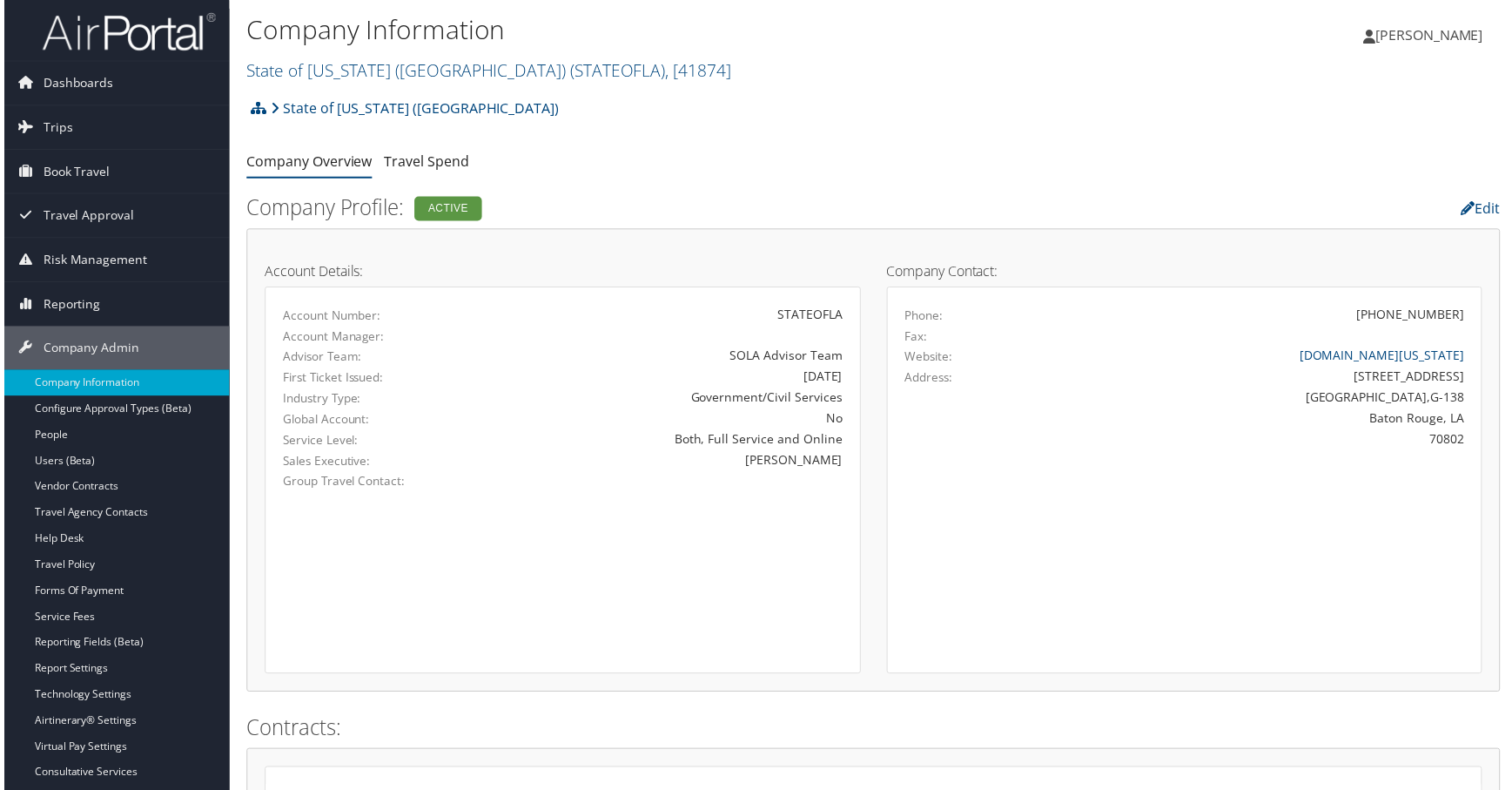
click at [667, 179] on ul "Company Overview Travel Spend" at bounding box center [874, 163] width 1262 height 31
click at [608, 279] on h4 "Account Details:" at bounding box center [562, 272] width 599 height 14
click at [113, 517] on link "Travel Agency Contacts" at bounding box center [113, 516] width 226 height 26
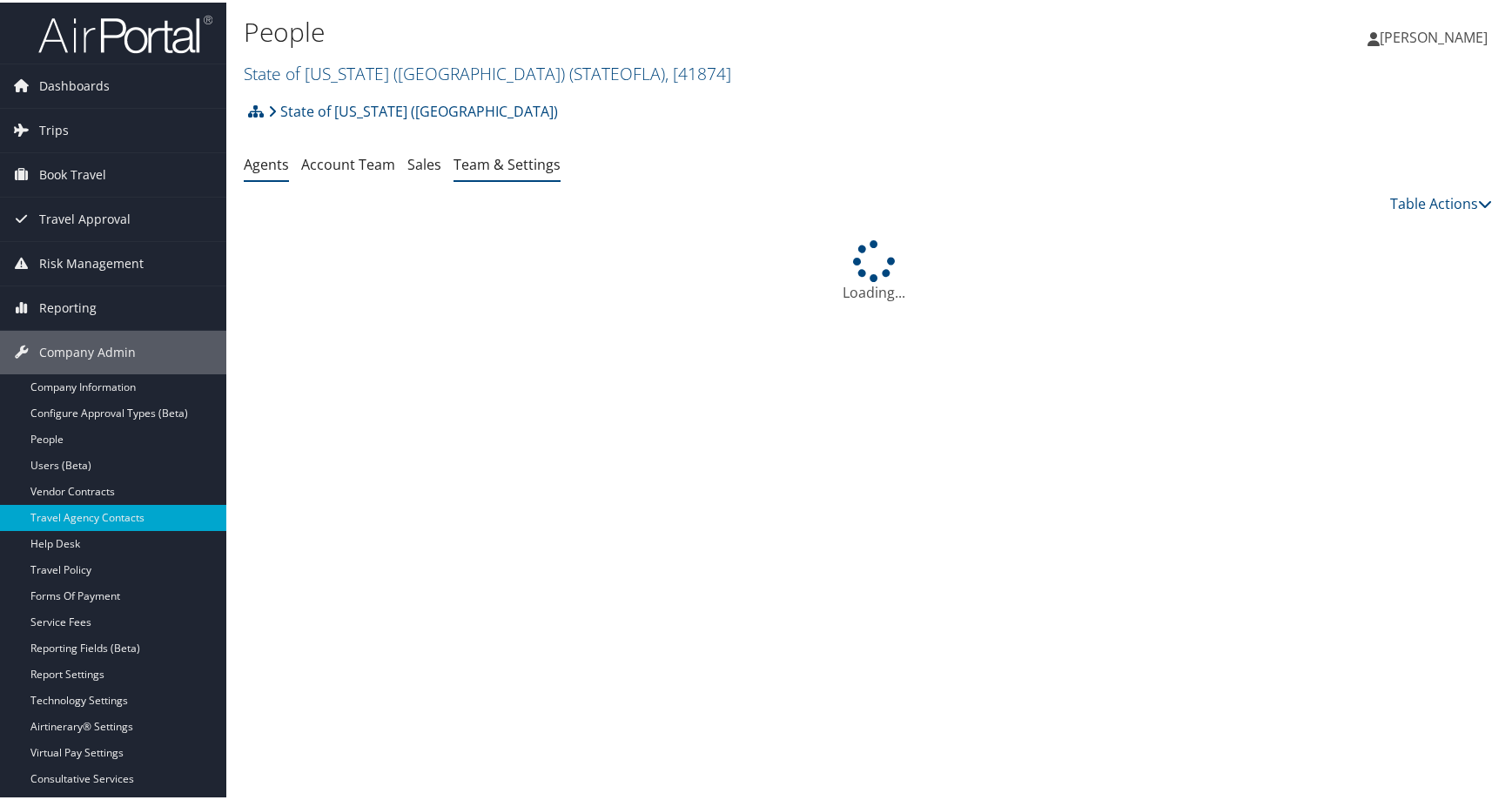
click at [561, 172] on link "Team & Settings" at bounding box center [507, 162] width 107 height 19
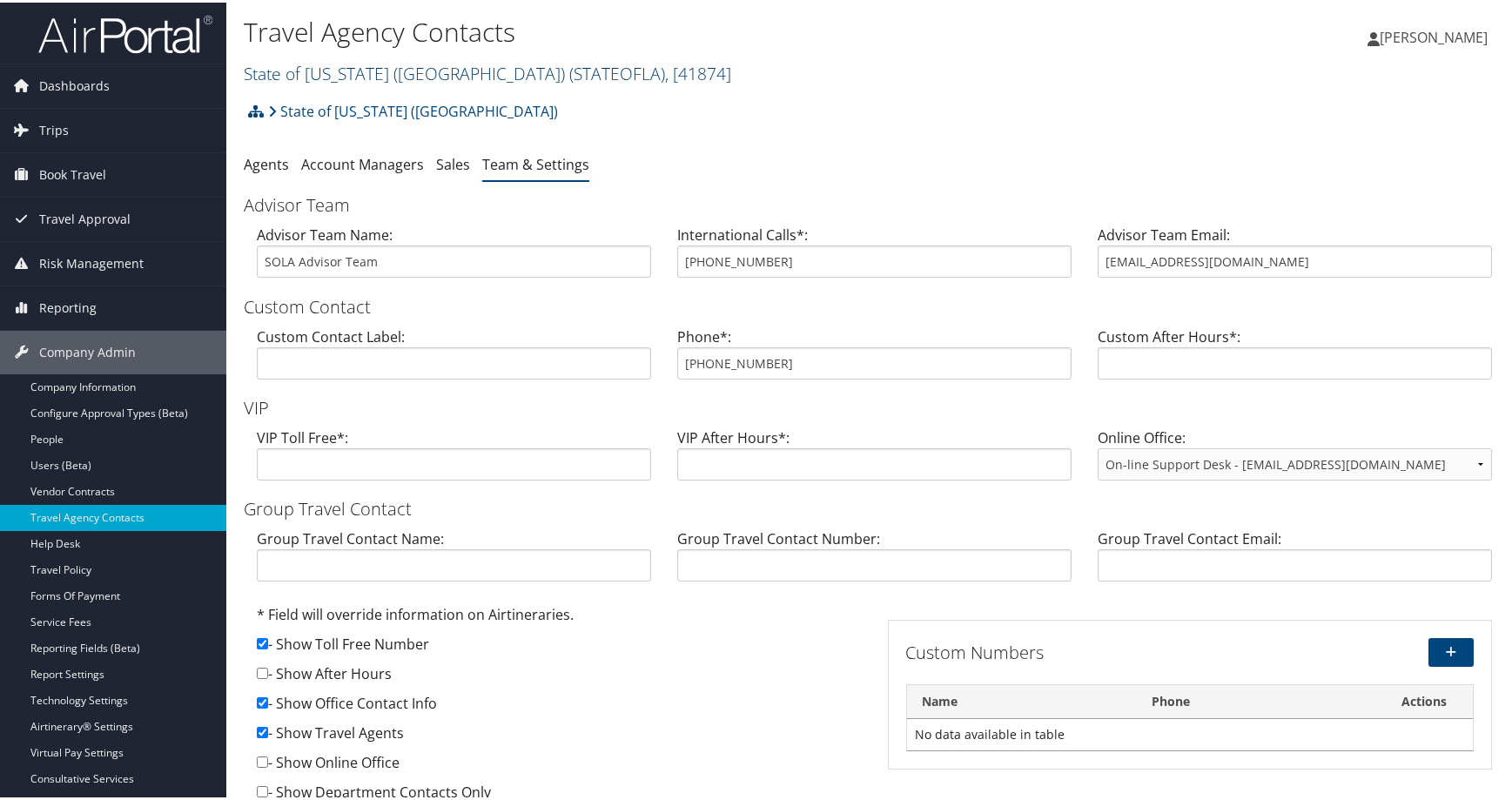
click at [731, 83] on span ", [ 41874 ]" at bounding box center [698, 71] width 66 height 24
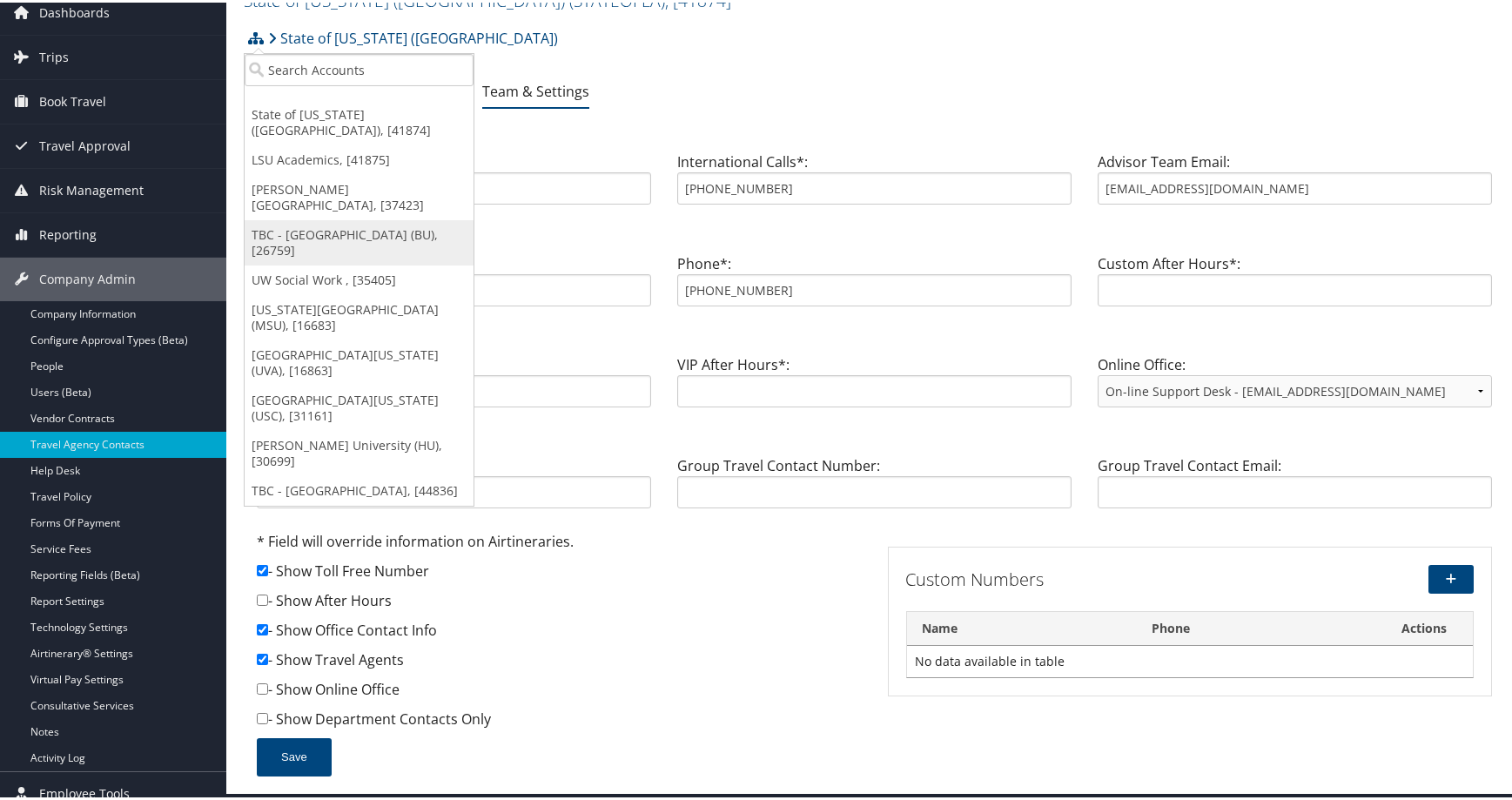
click at [376, 263] on link "TBC - [GEOGRAPHIC_DATA] (BU), [26759]" at bounding box center [359, 239] width 229 height 45
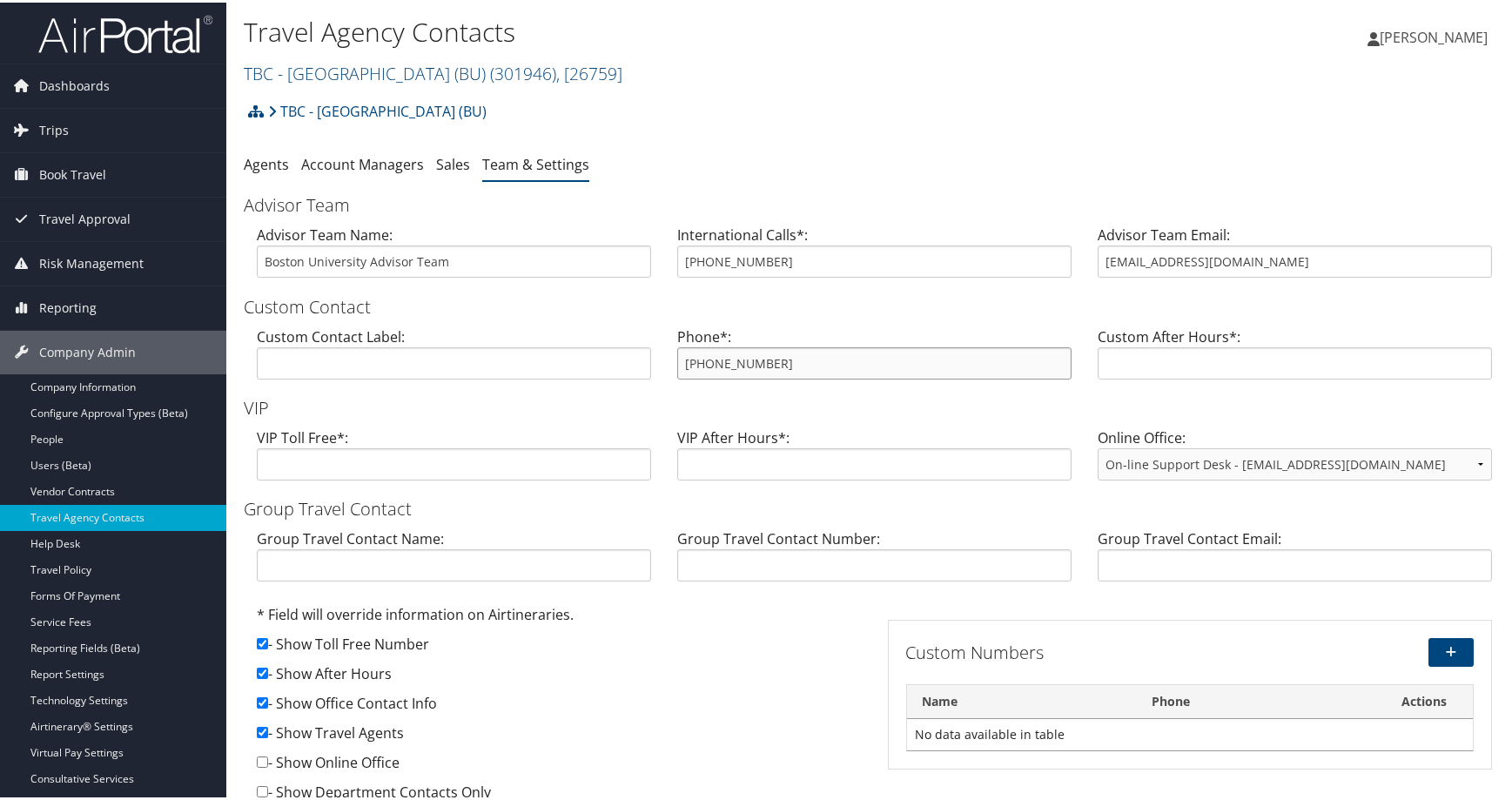
drag, startPoint x: 832, startPoint y: 494, endPoint x: 579, endPoint y: 488, distance: 253.1
click at [584, 391] on div "Custom Contact Label: Phone*: [PHONE_NUMBER] Custom After Hours*:" at bounding box center [874, 357] width 1262 height 67
drag, startPoint x: 1276, startPoint y: 347, endPoint x: 1057, endPoint y: 347, distance: 219.0
click at [1057, 289] on div "Advisor Team Name: Boston University Advisor Team International Calls*: 617-353…" at bounding box center [874, 255] width 1262 height 67
